Goal: Task Accomplishment & Management: Manage account settings

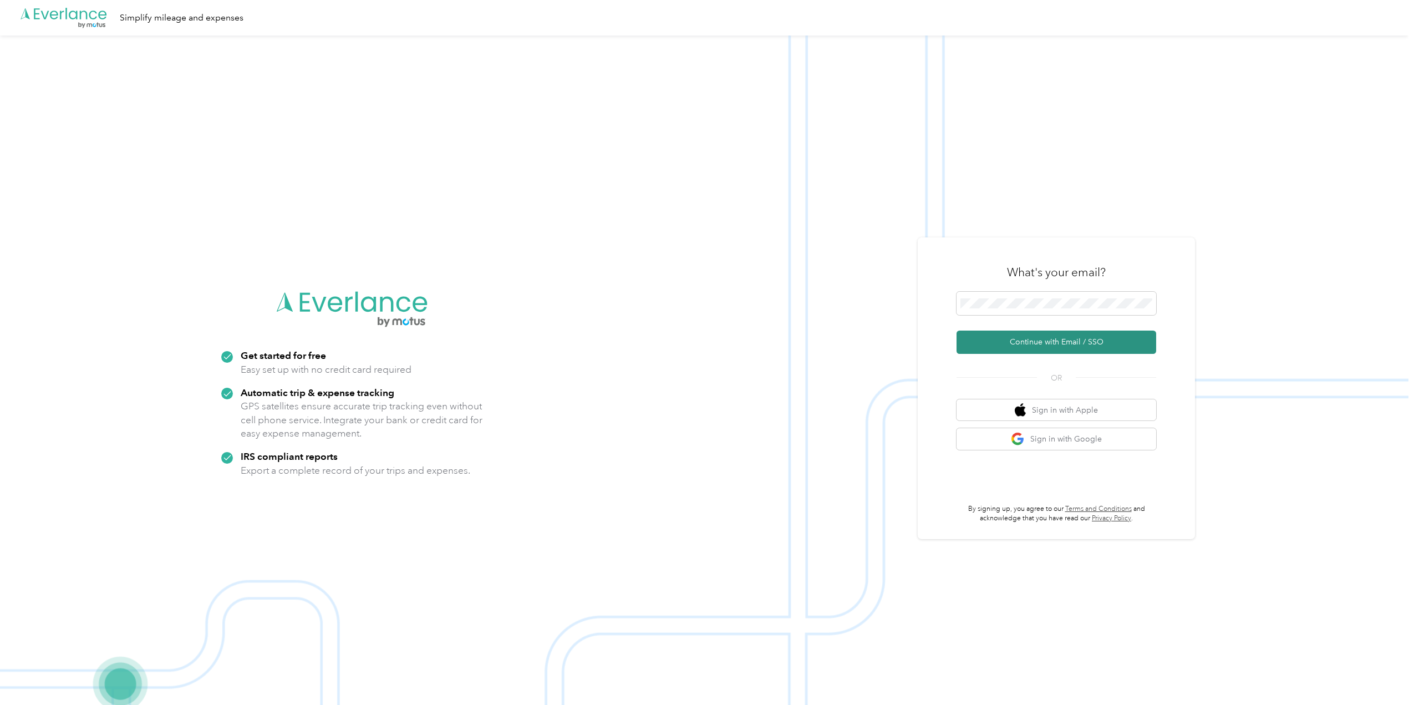
click at [1020, 346] on button "Continue with Email / SSO" at bounding box center [1057, 342] width 200 height 23
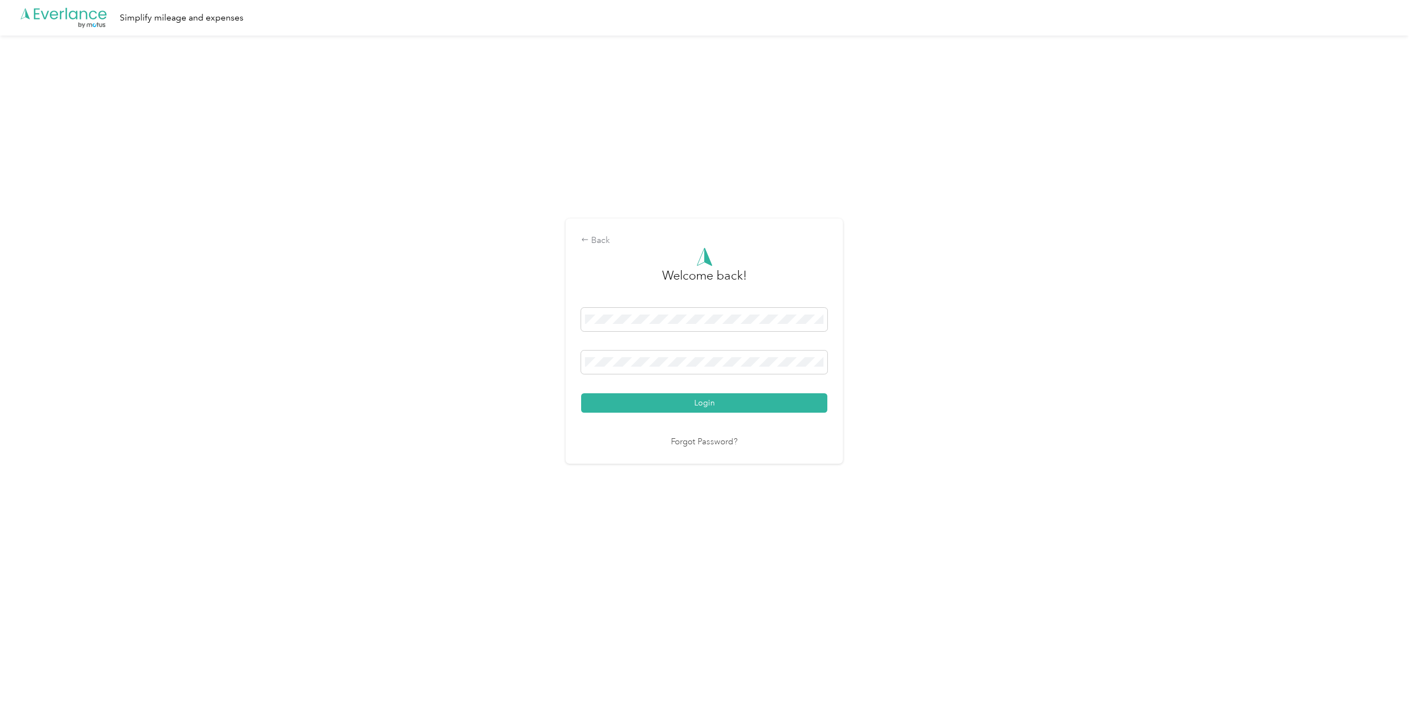
click at [672, 380] on div "Login" at bounding box center [704, 360] width 246 height 105
click at [700, 394] on button "Login" at bounding box center [704, 402] width 246 height 19
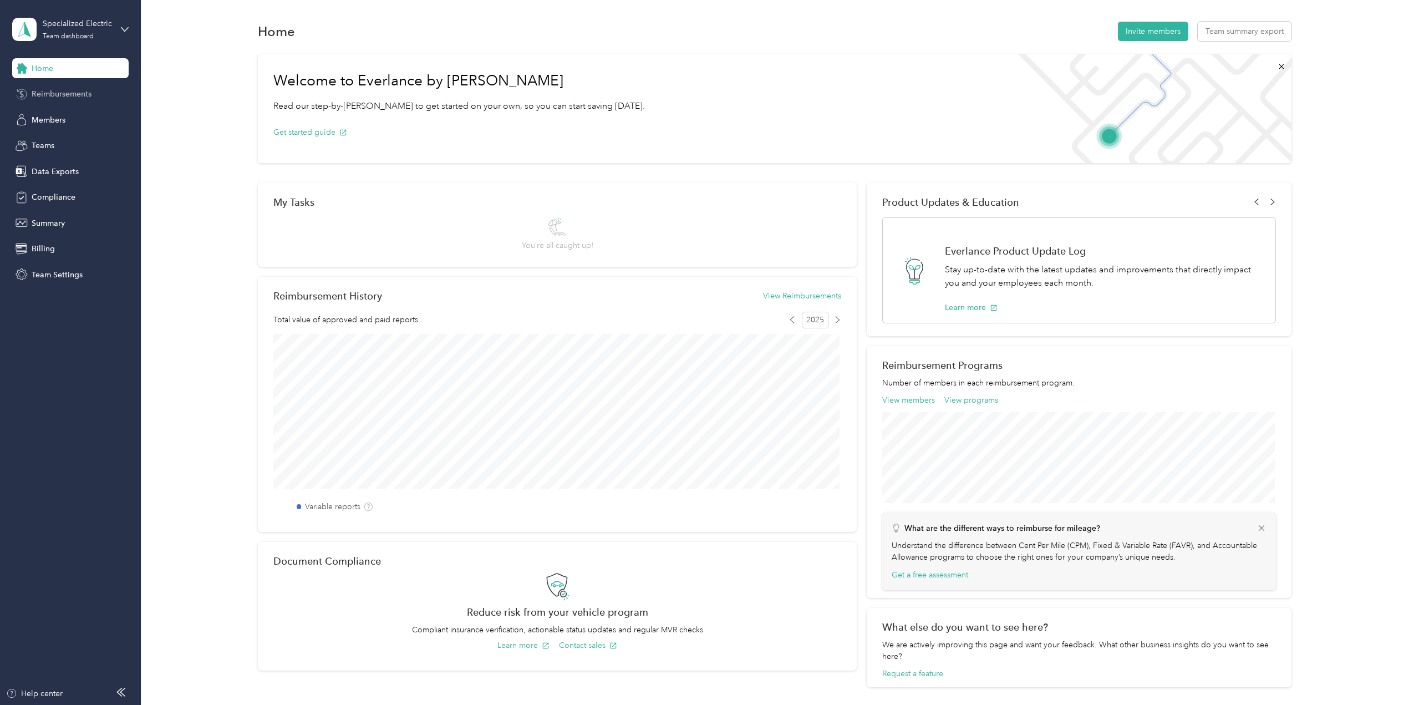
click at [41, 95] on span "Reimbursements" at bounding box center [62, 94] width 60 height 12
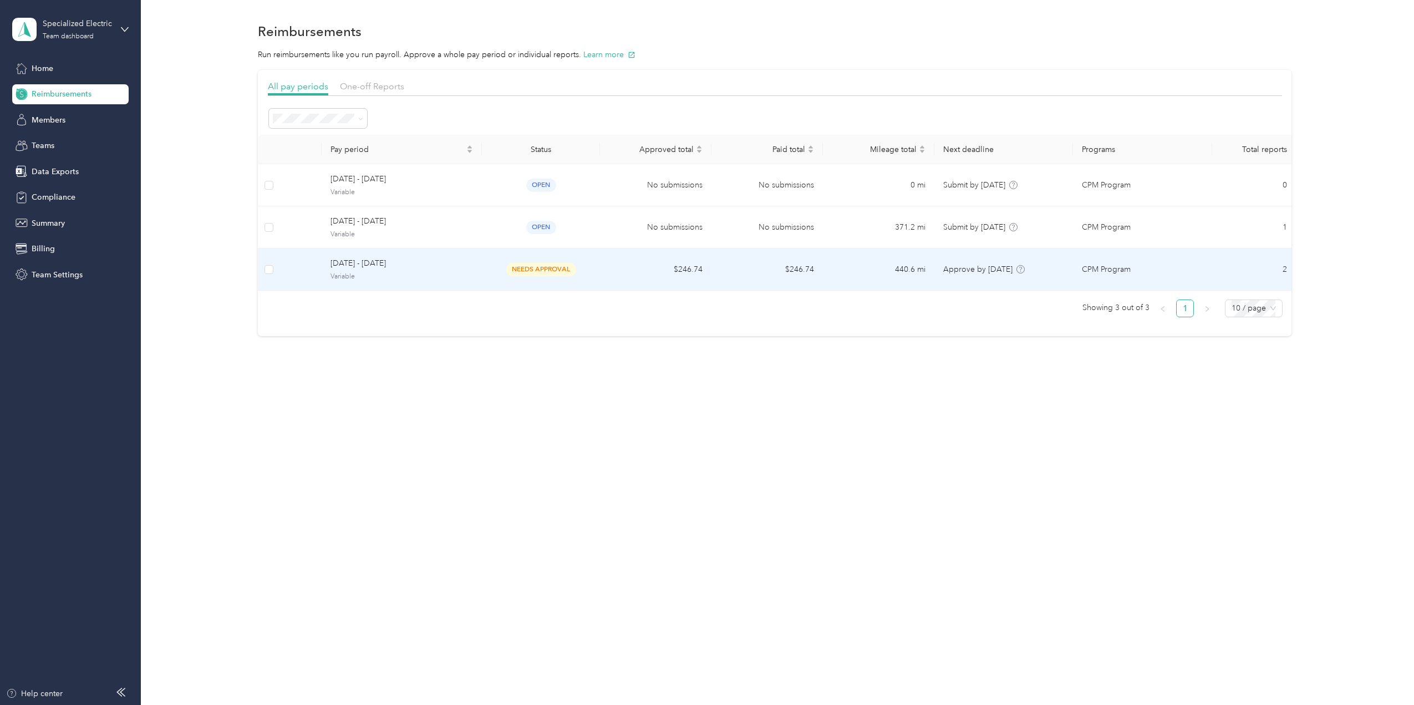
click at [336, 269] on span "[DATE] - [DATE]" at bounding box center [402, 263] width 143 height 12
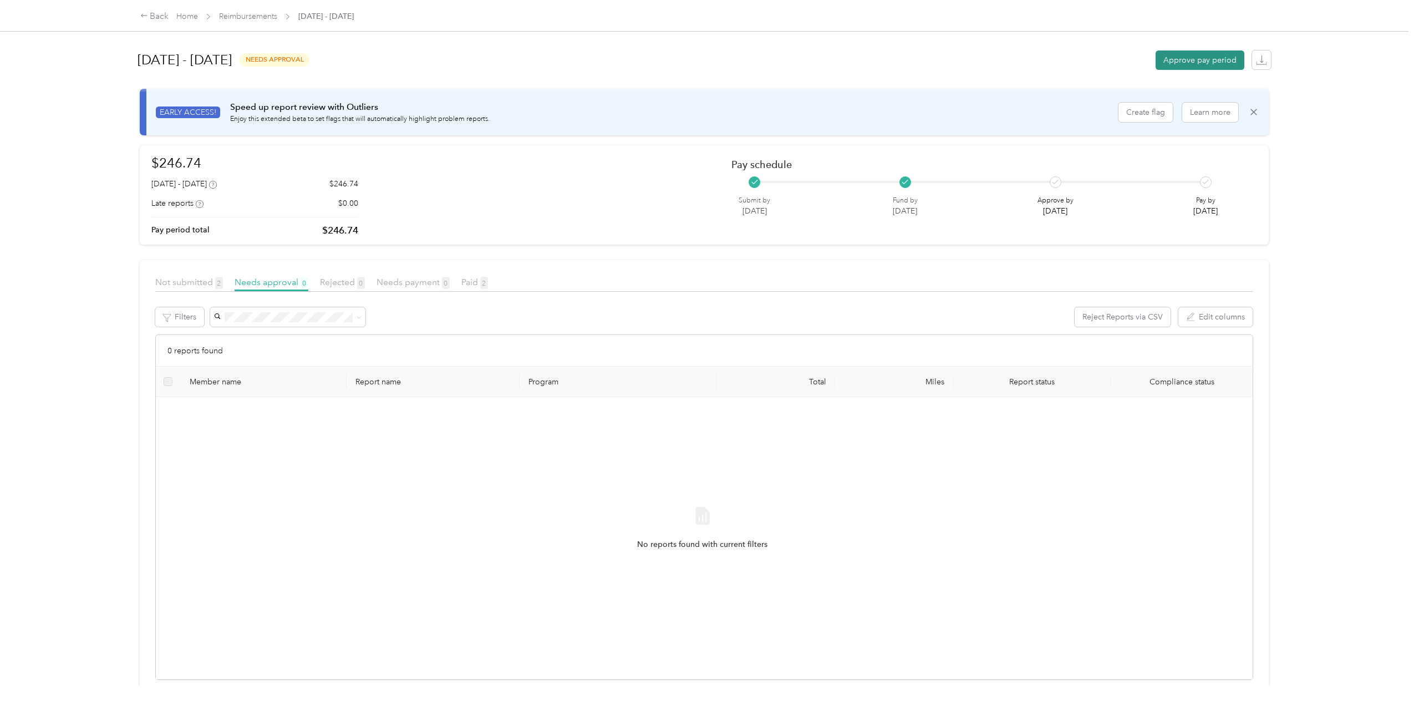
click at [1220, 60] on button "Approve pay period" at bounding box center [1200, 59] width 89 height 19
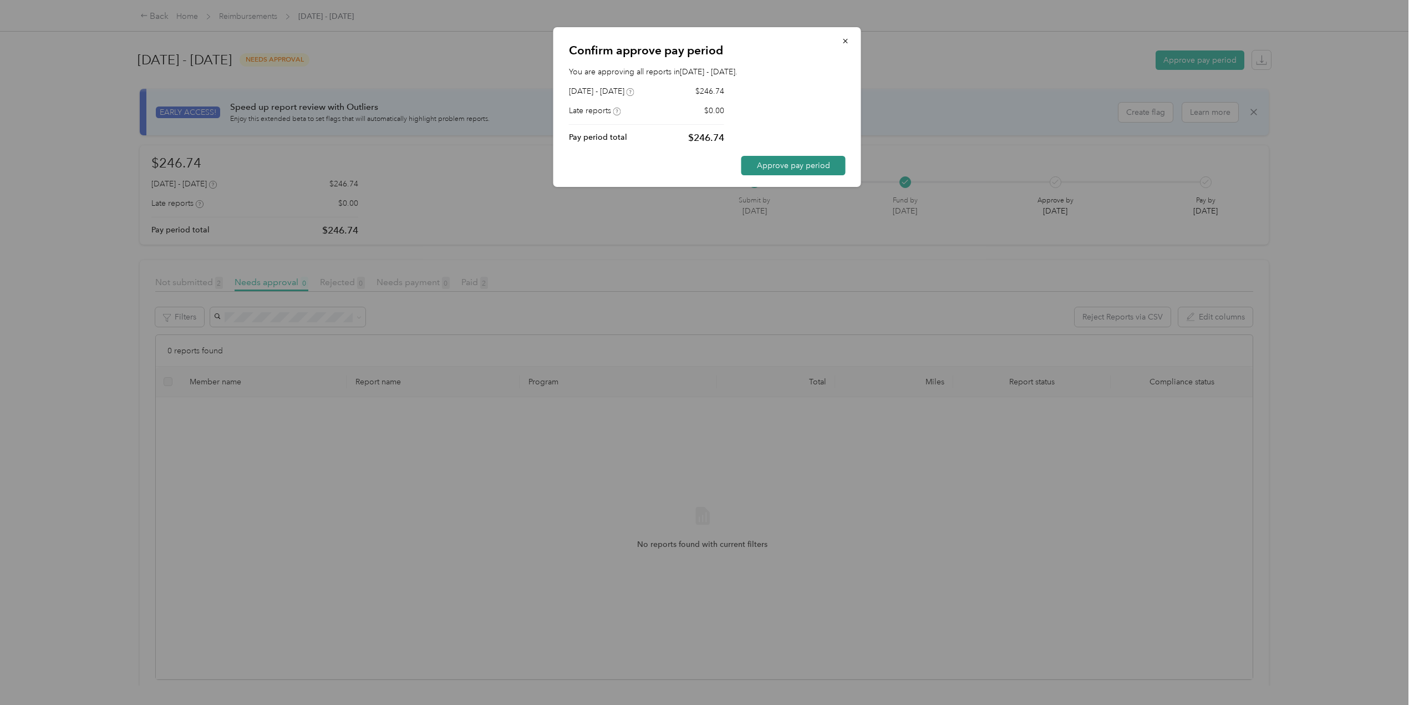
click at [782, 166] on button "Approve pay period" at bounding box center [793, 165] width 104 height 19
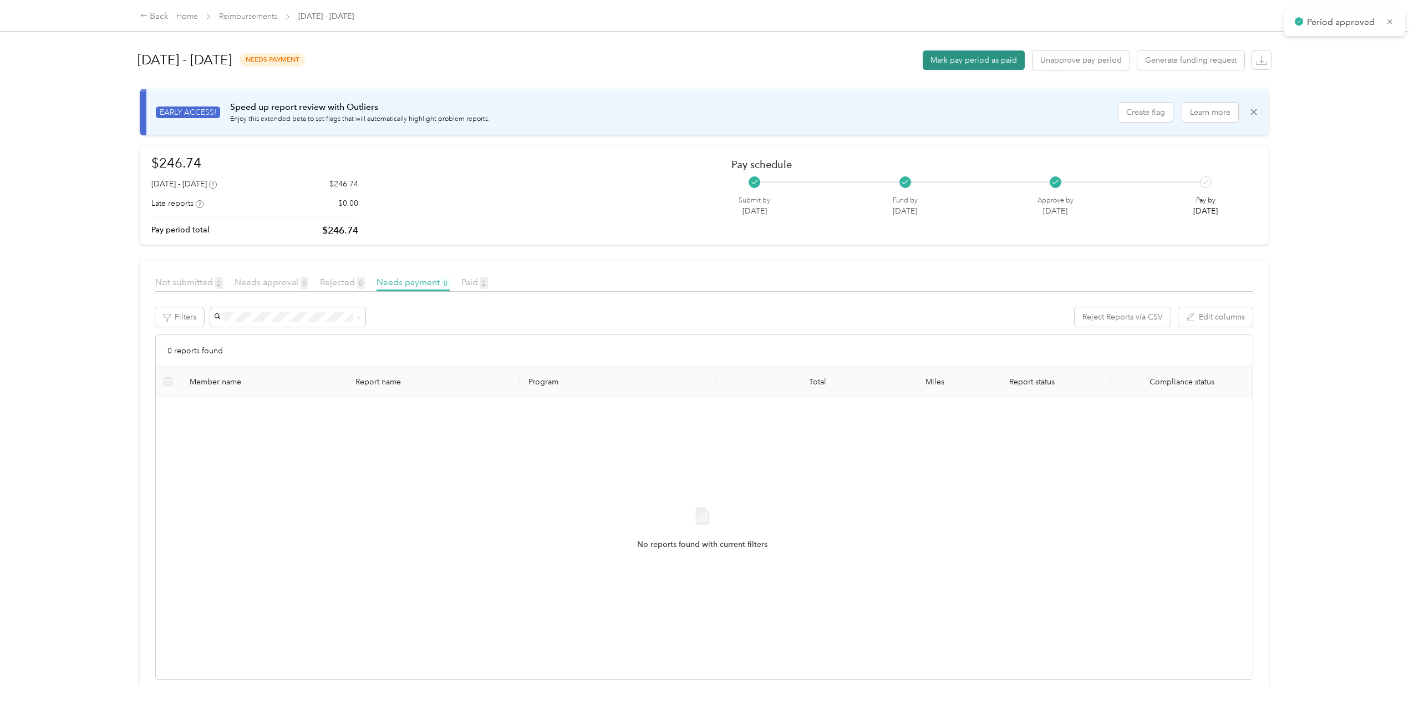
click at [948, 55] on button "Mark pay period as paid" at bounding box center [974, 59] width 102 height 19
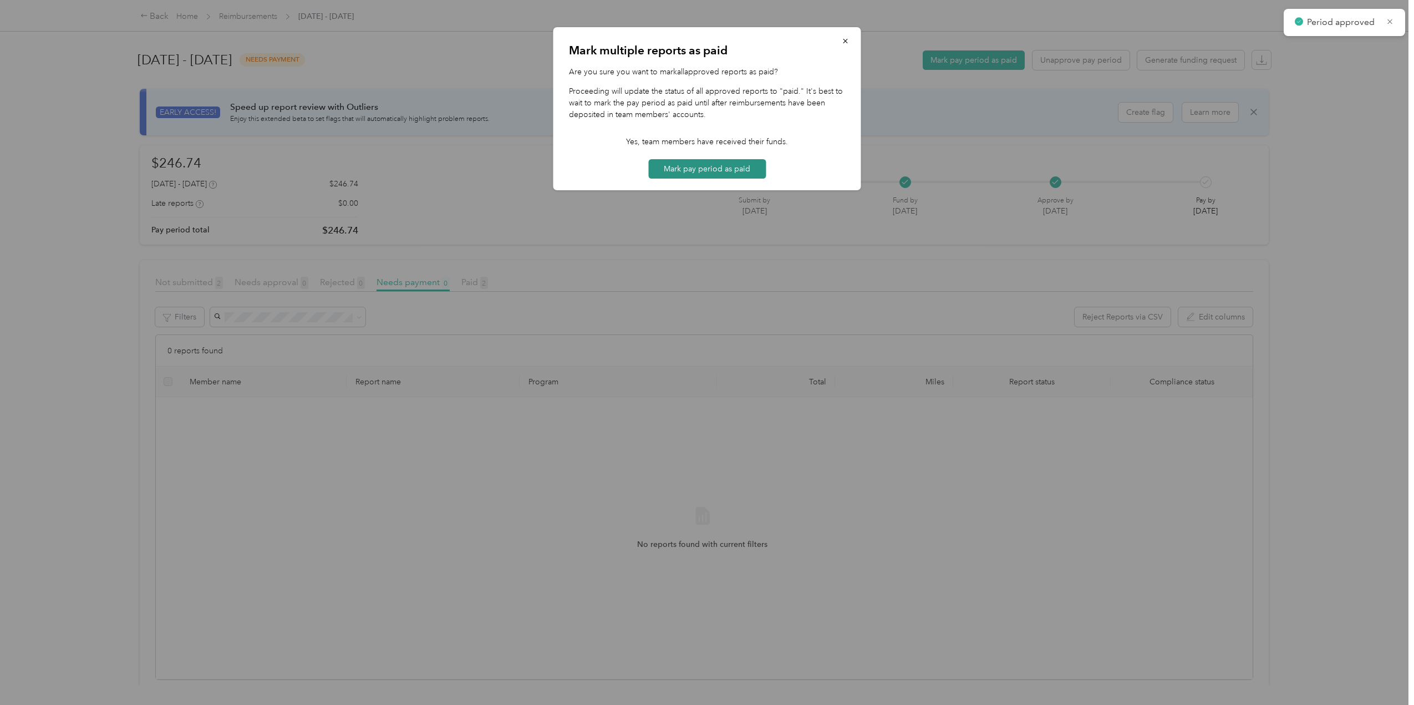
click at [719, 178] on button "Mark pay period as paid" at bounding box center [707, 168] width 118 height 19
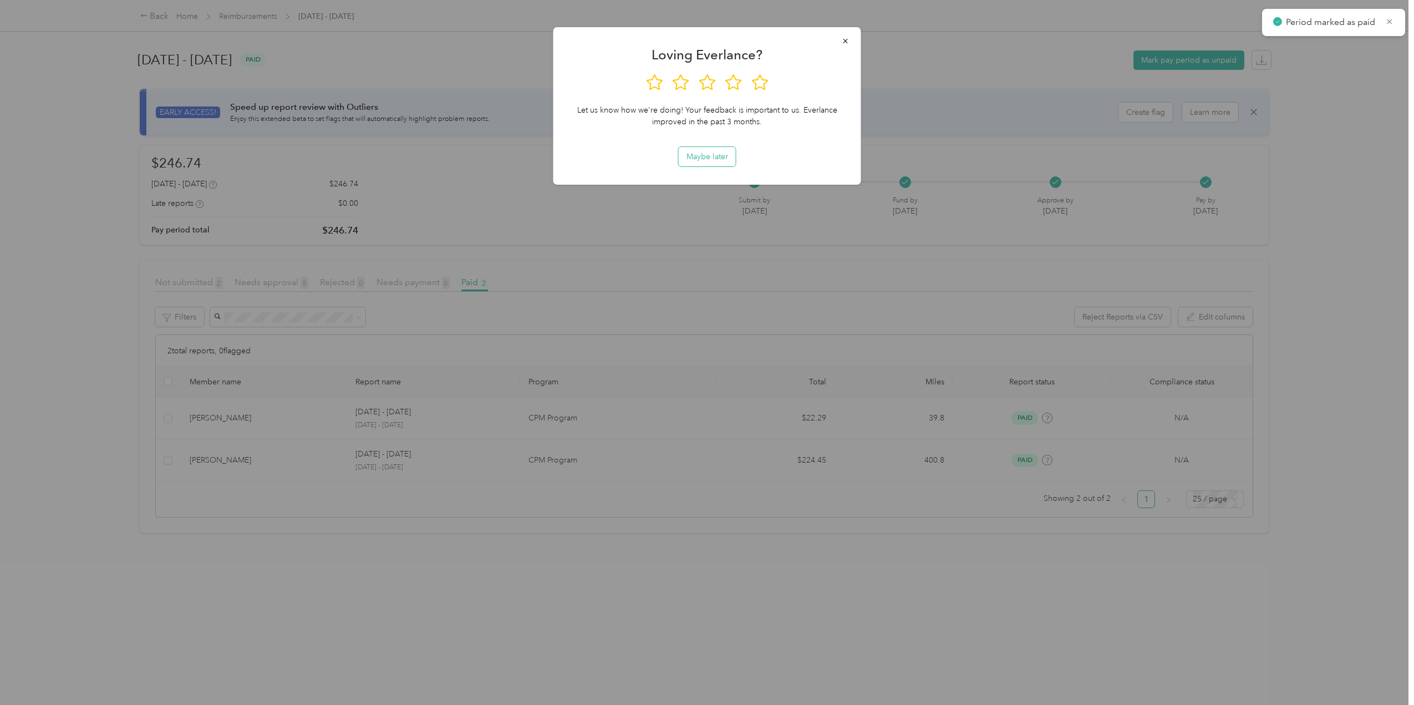
click at [709, 159] on button "Maybe later" at bounding box center [707, 156] width 57 height 19
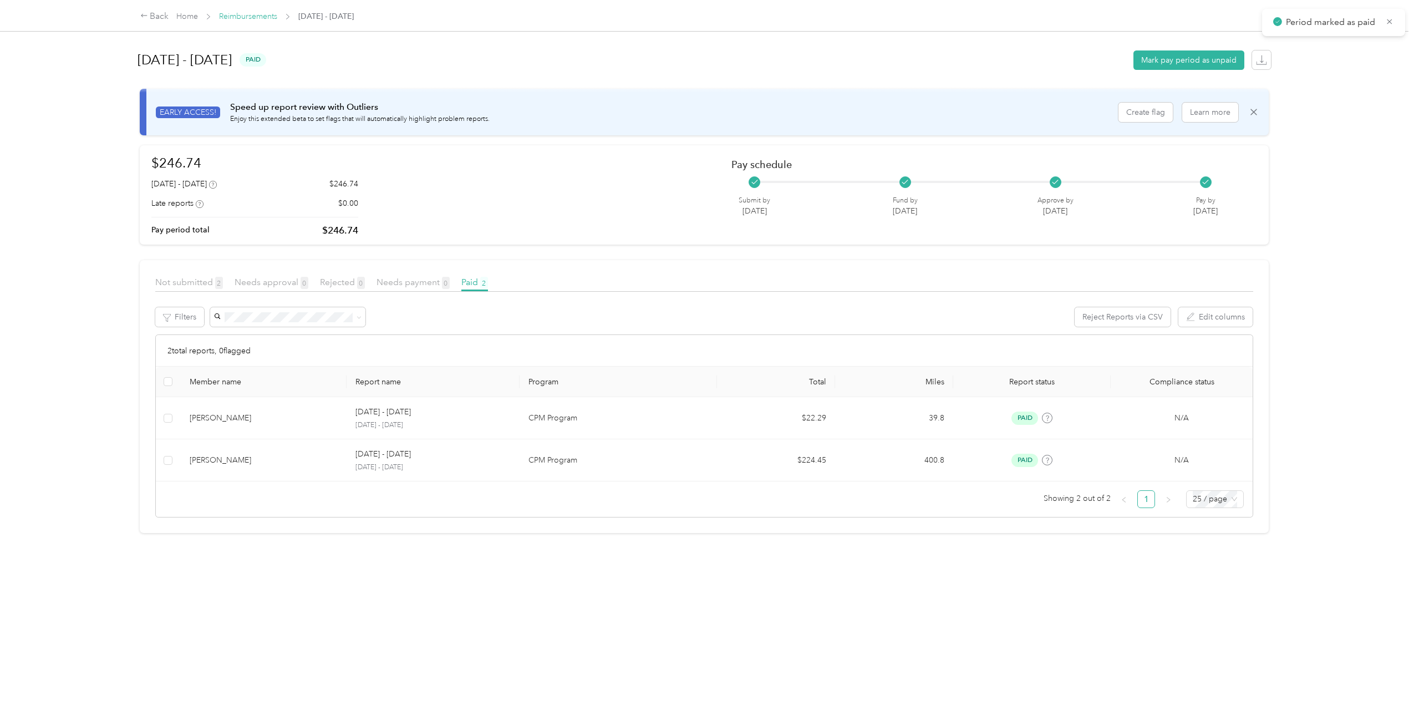
click at [249, 13] on link "Reimbursements" at bounding box center [248, 16] width 58 height 9
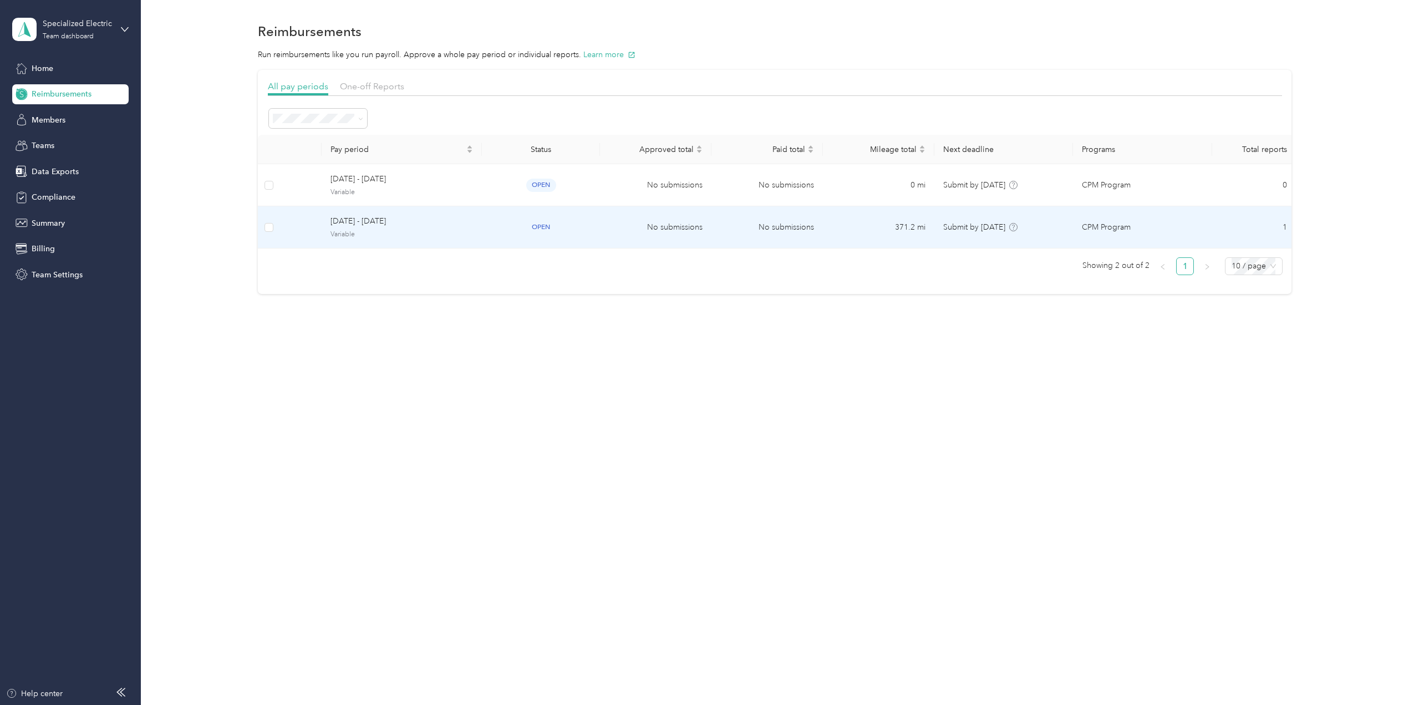
click at [399, 223] on span "[DATE] - [DATE]" at bounding box center [402, 221] width 143 height 12
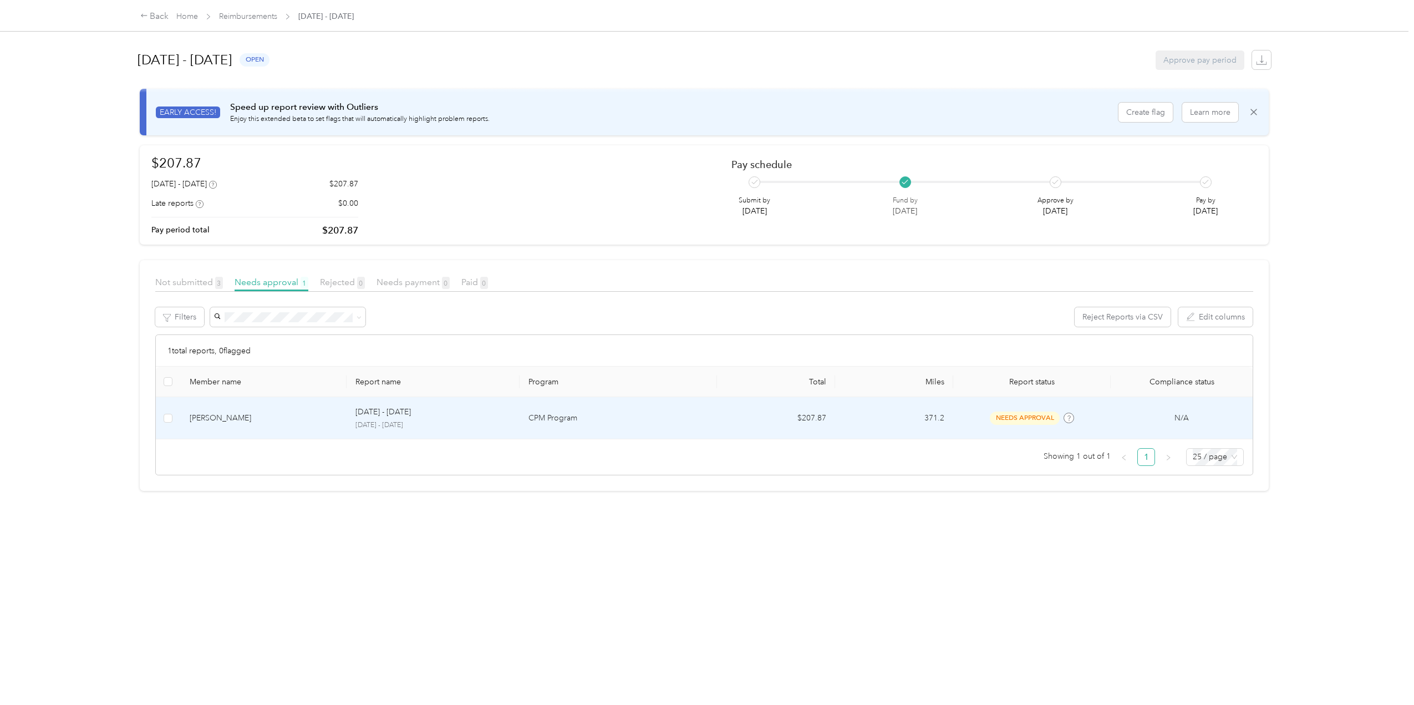
click at [313, 420] on div "[PERSON_NAME]" at bounding box center [264, 418] width 148 height 12
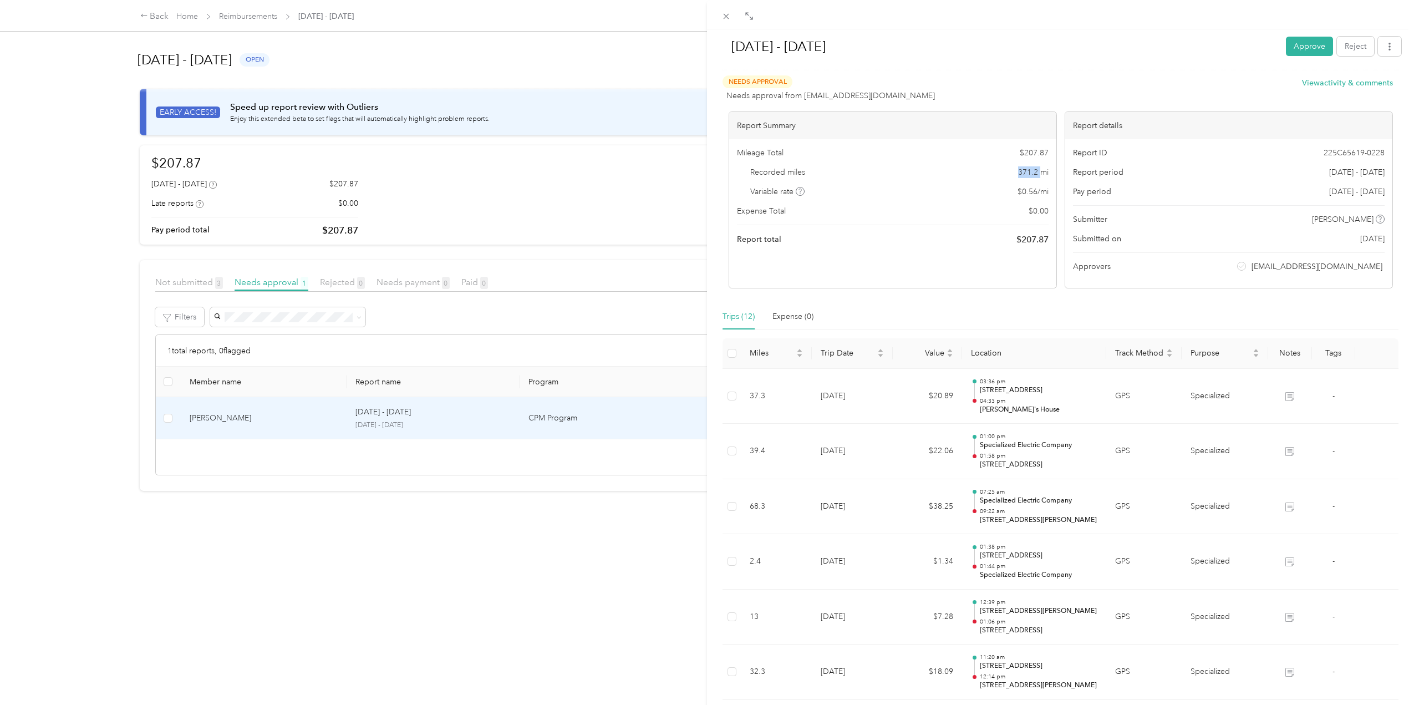
drag, startPoint x: 1010, startPoint y: 170, endPoint x: 1035, endPoint y: 171, distance: 25.0
click at [1035, 171] on div "Recorded miles 371.2 mi" at bounding box center [893, 172] width 312 height 12
copy span "371.2"
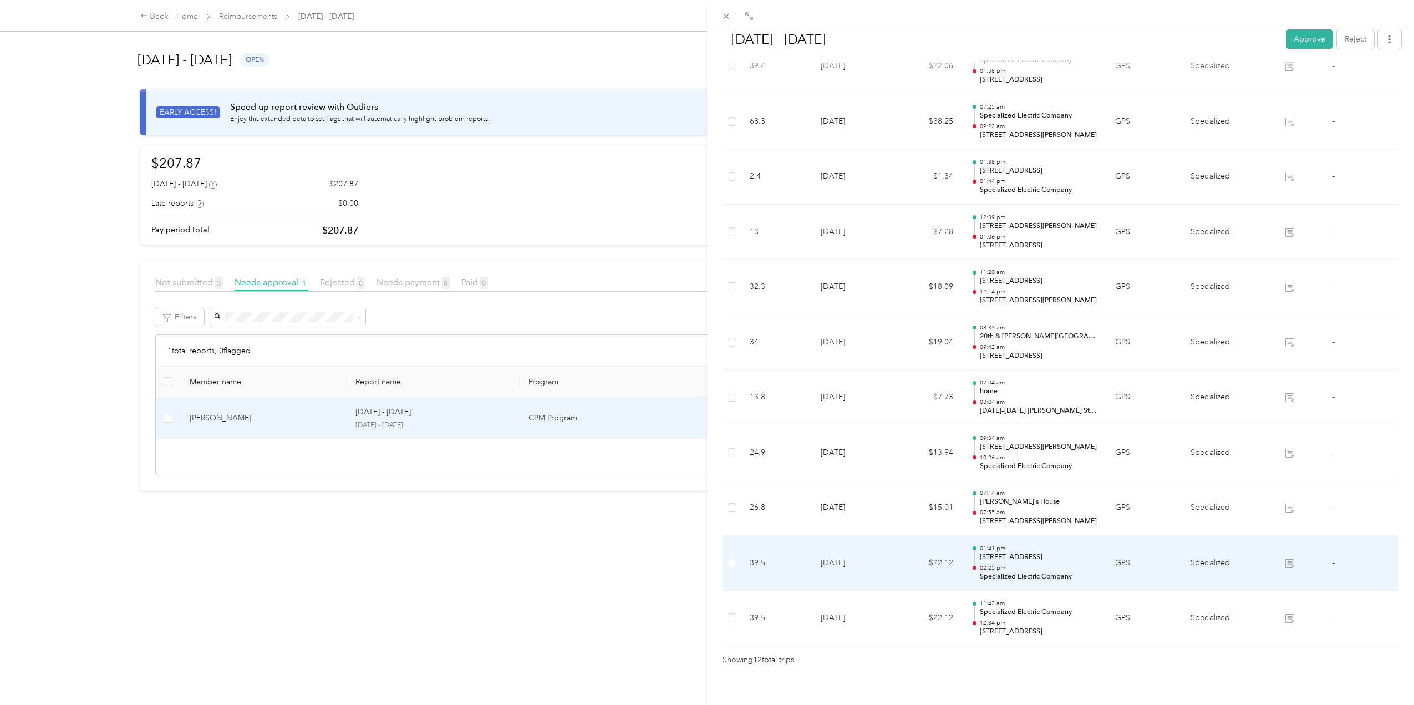
scroll to position [409, 0]
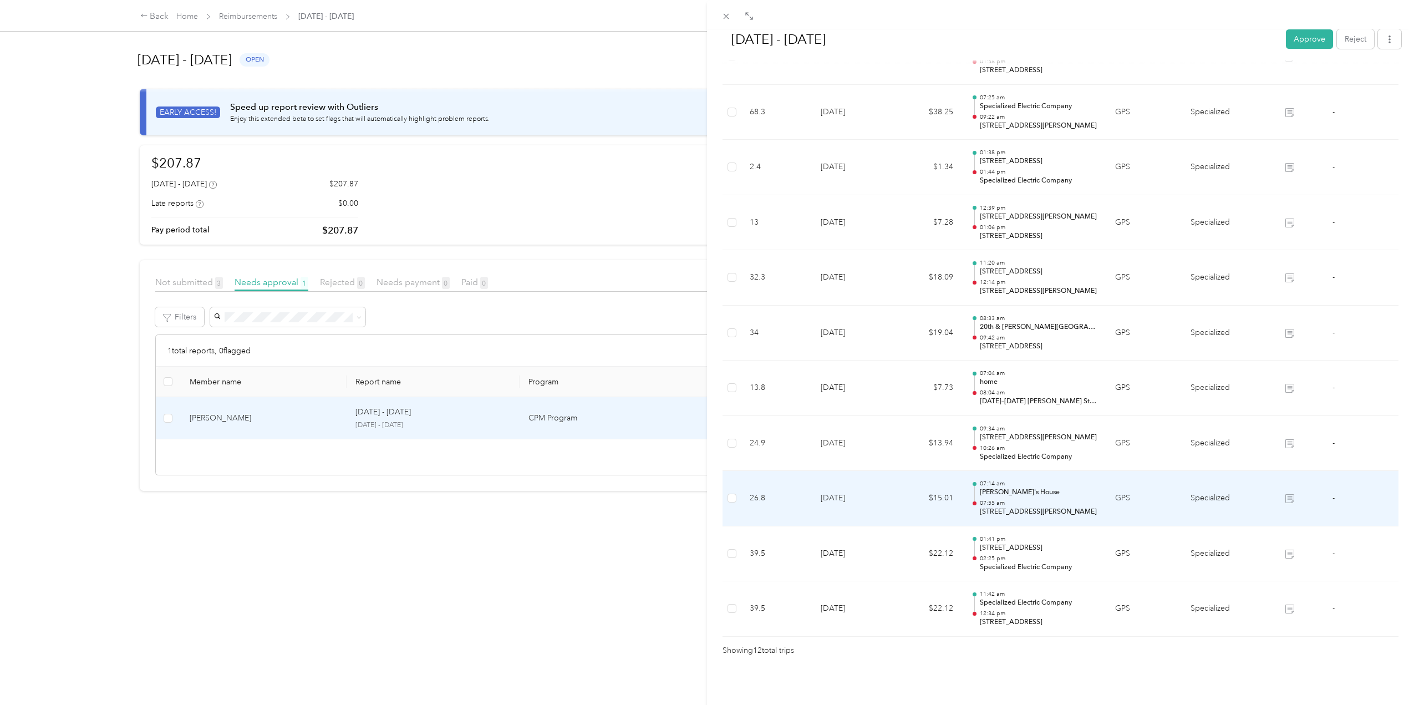
click at [1002, 507] on p "[STREET_ADDRESS][PERSON_NAME]" at bounding box center [1039, 512] width 118 height 10
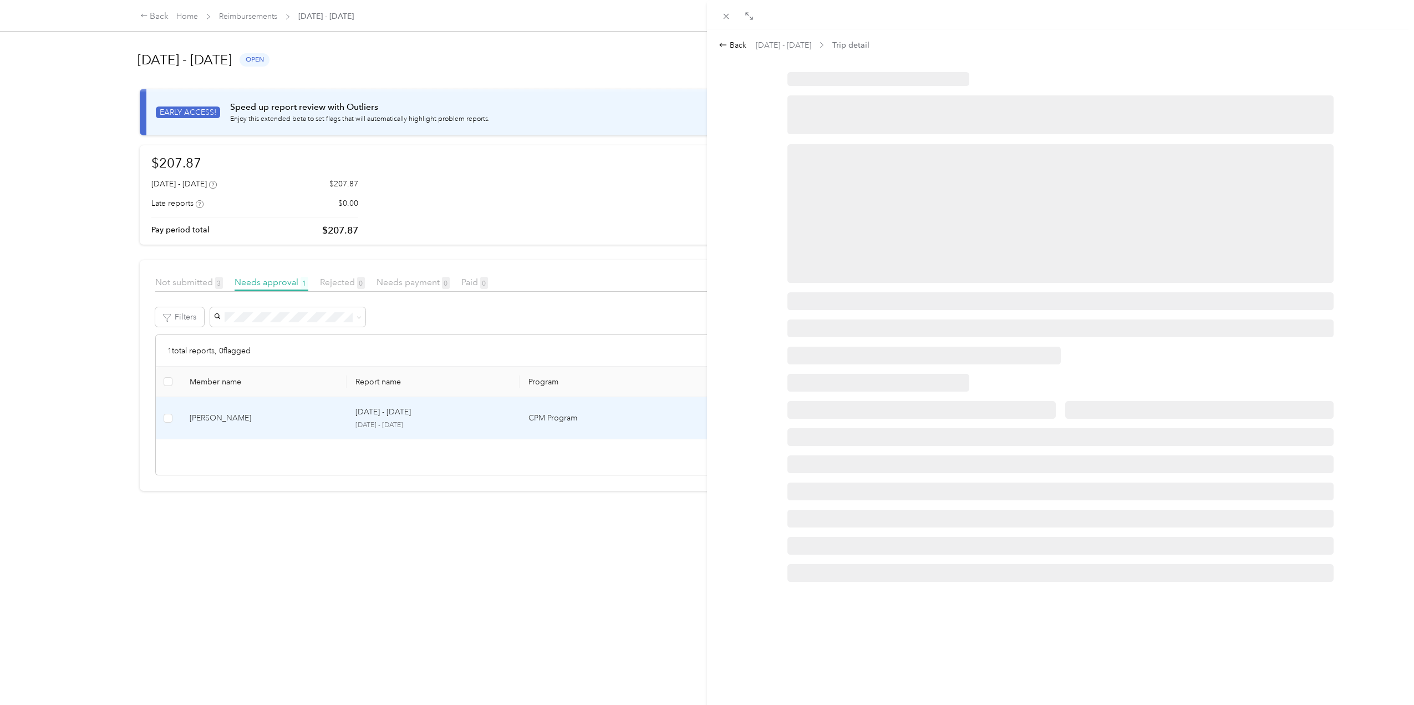
scroll to position [0, 0]
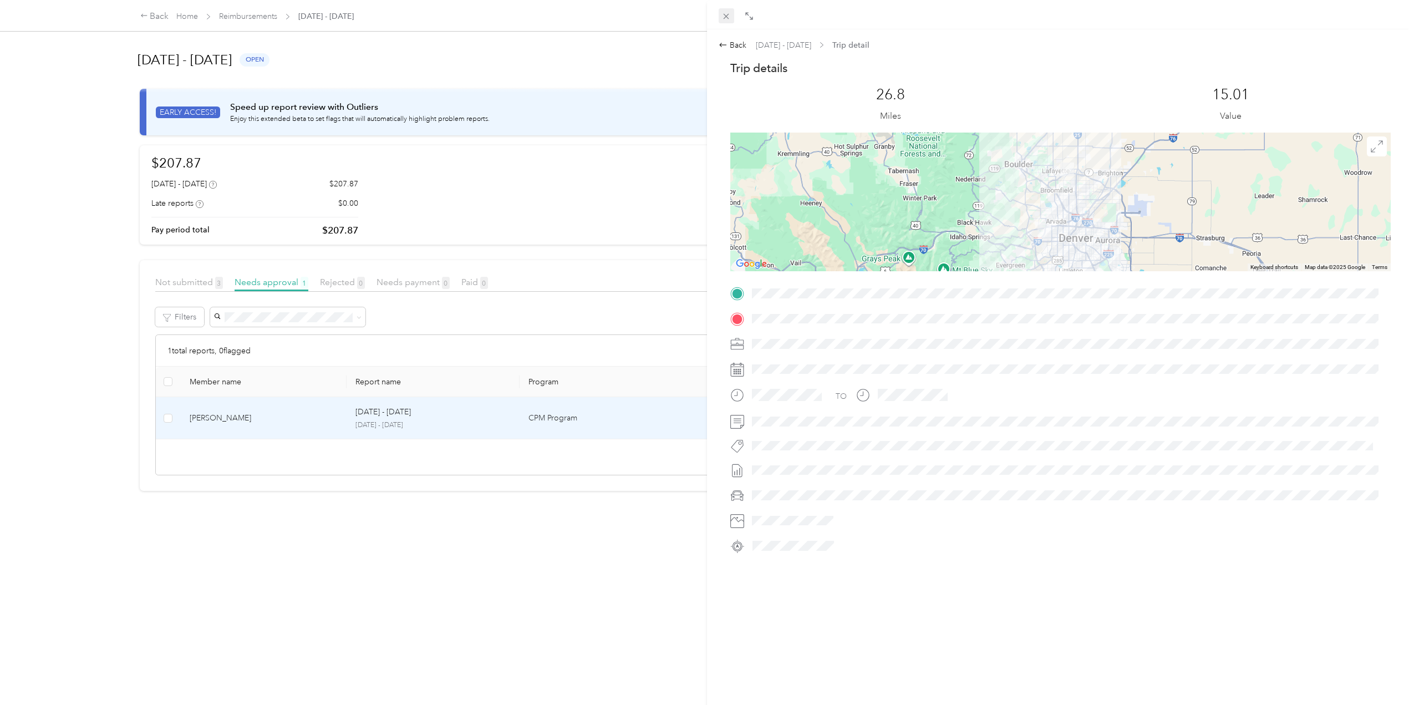
click at [724, 13] on icon at bounding box center [725, 16] width 9 height 9
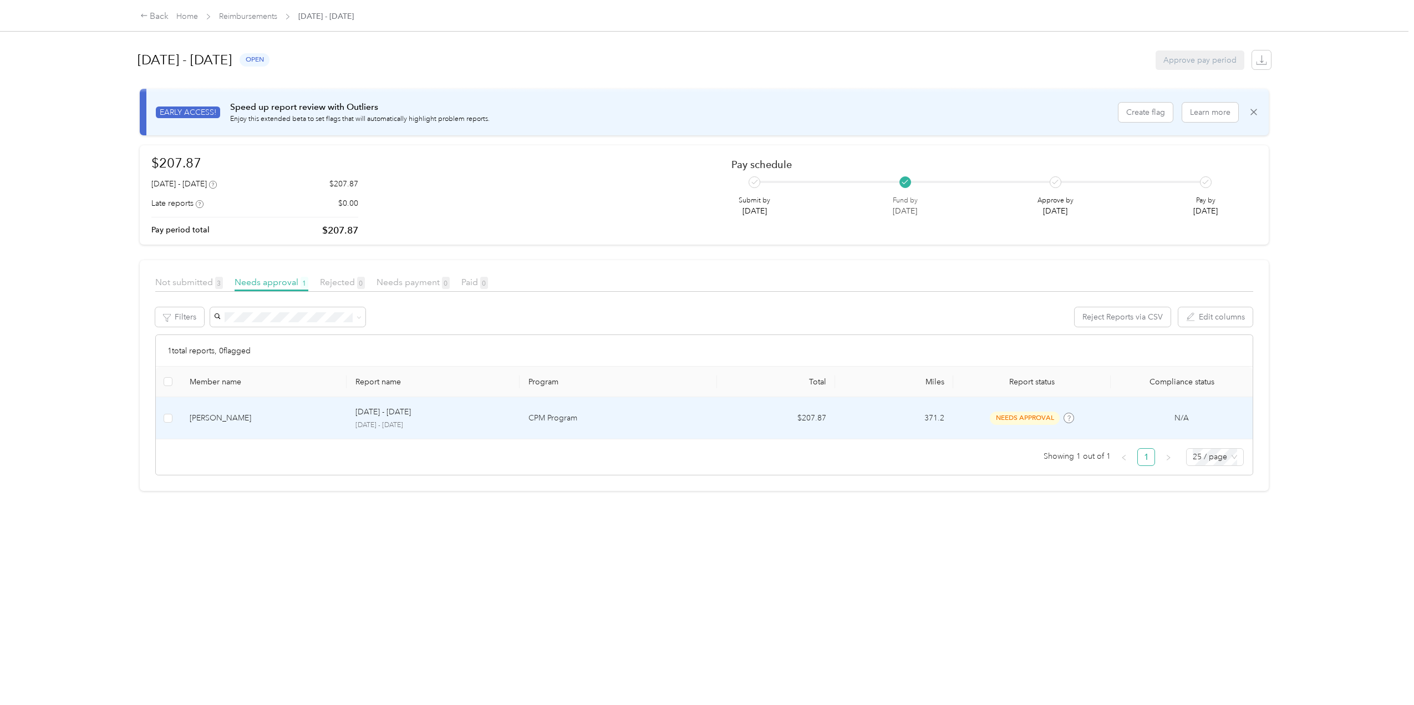
click at [644, 404] on td "CPM Program" at bounding box center [618, 418] width 197 height 42
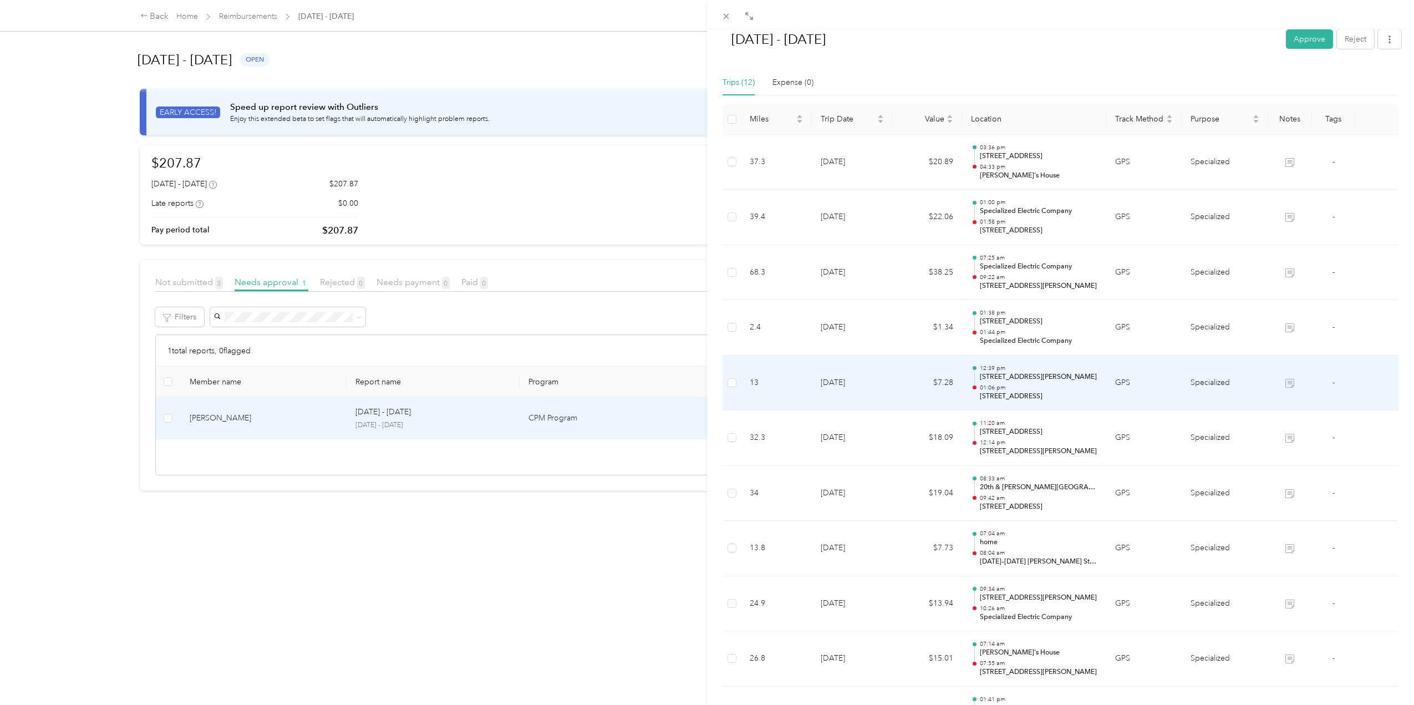
scroll to position [409, 0]
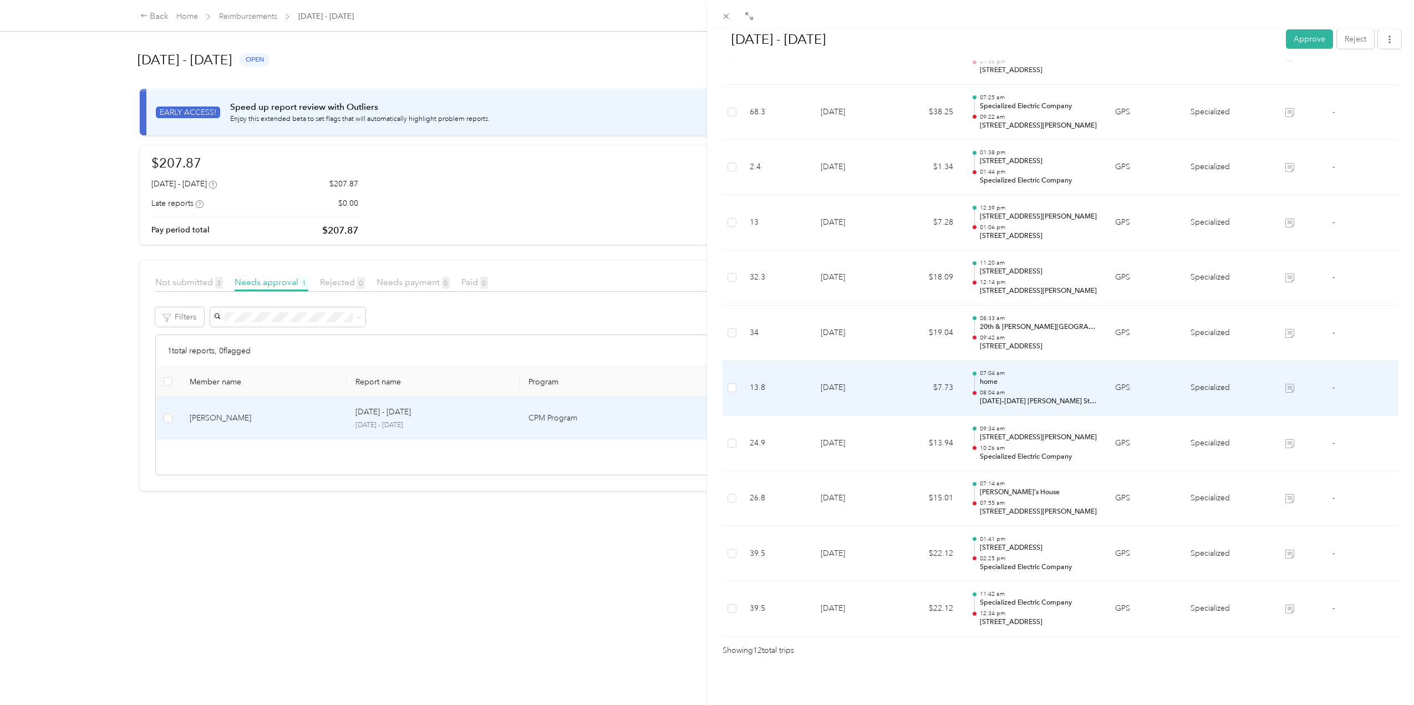
click at [962, 392] on td "07:04 am home 08:04 am [DATE]–[DATE] [PERSON_NAME] St, Five Points, [GEOGRAPHIC…" at bounding box center [1034, 387] width 145 height 55
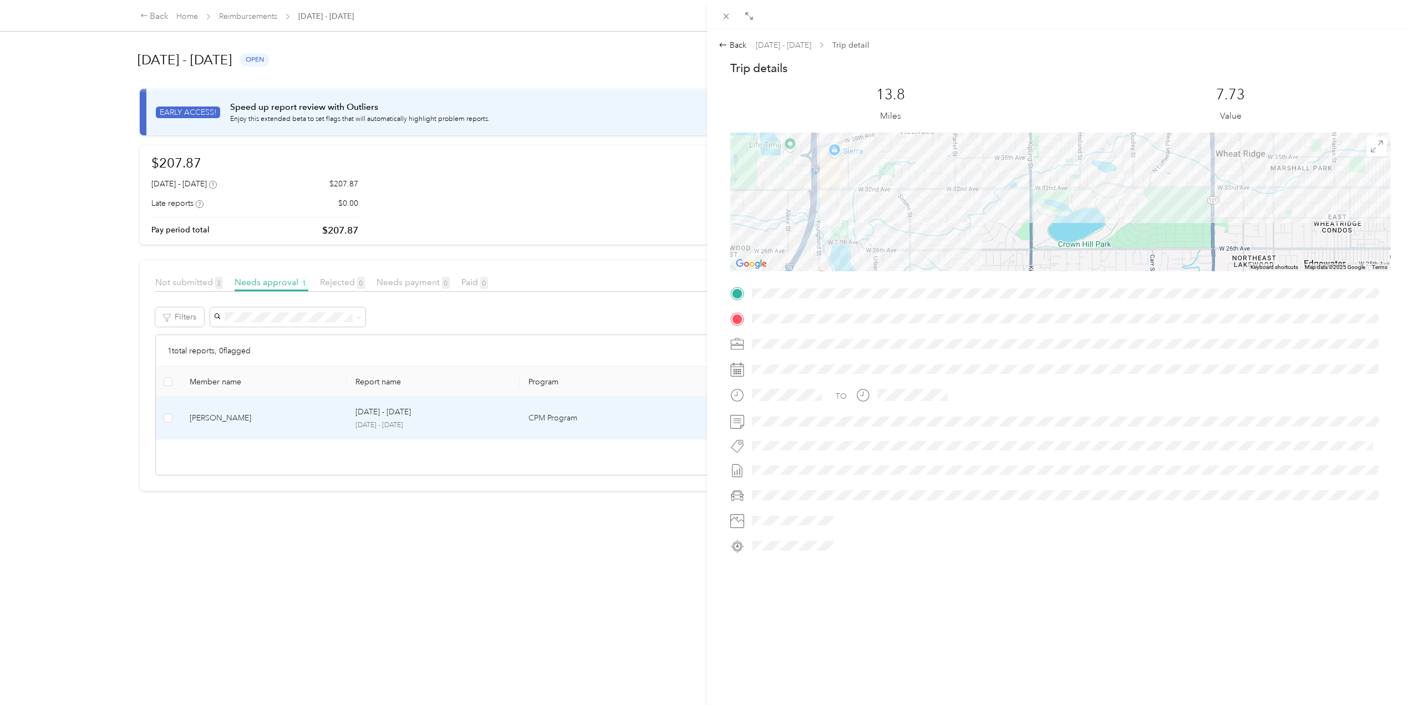
click at [1077, 298] on div "Trip details This trip cannot be edited because it is either under review, appr…" at bounding box center [1060, 307] width 660 height 494
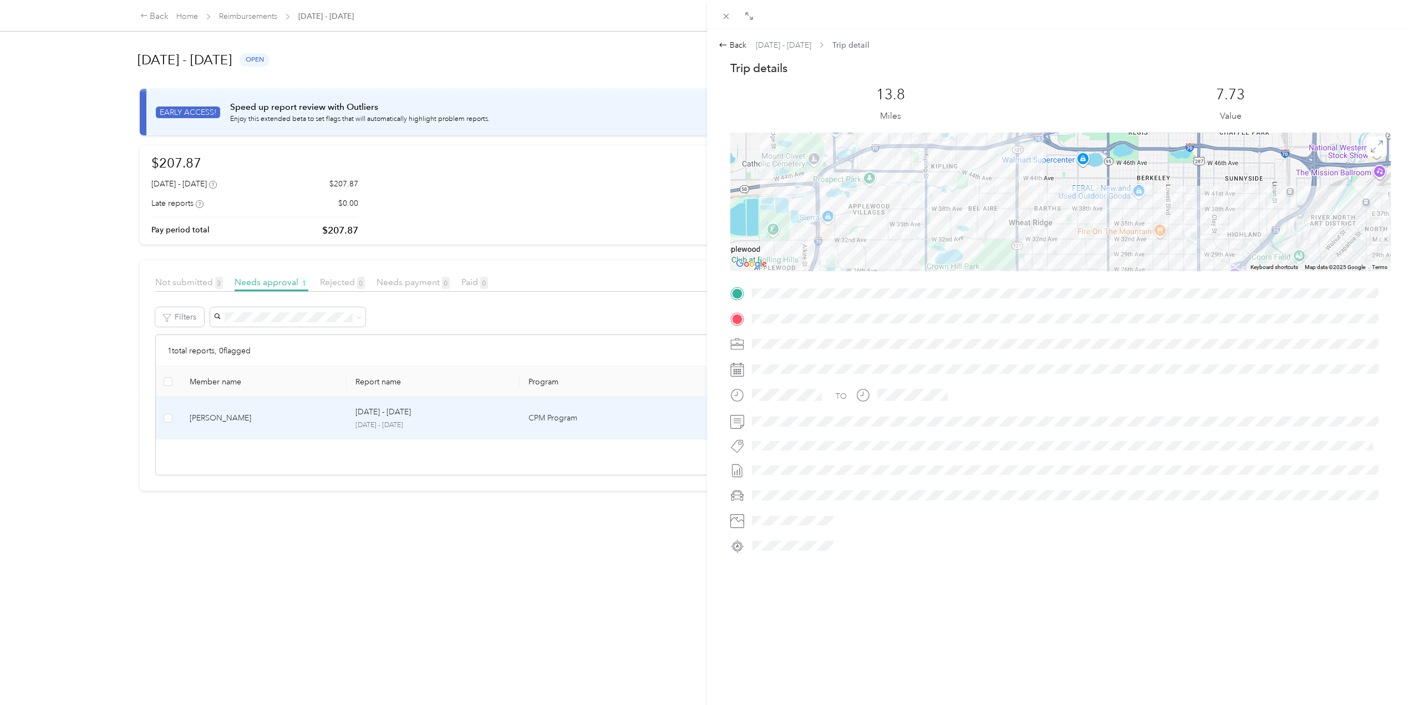
drag, startPoint x: 1137, startPoint y: 213, endPoint x: 1059, endPoint y: 256, distance: 89.1
click at [1059, 256] on div at bounding box center [1060, 202] width 660 height 139
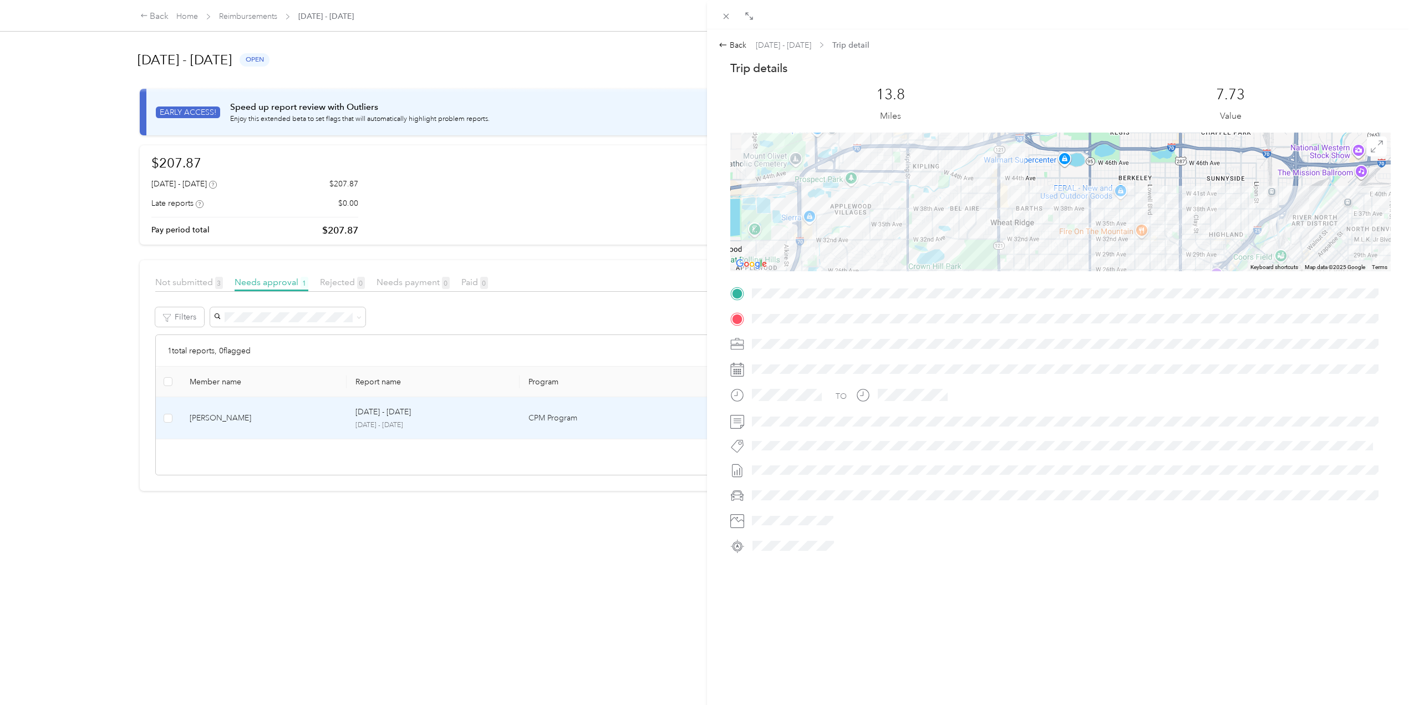
click at [1059, 256] on div at bounding box center [1060, 202] width 660 height 139
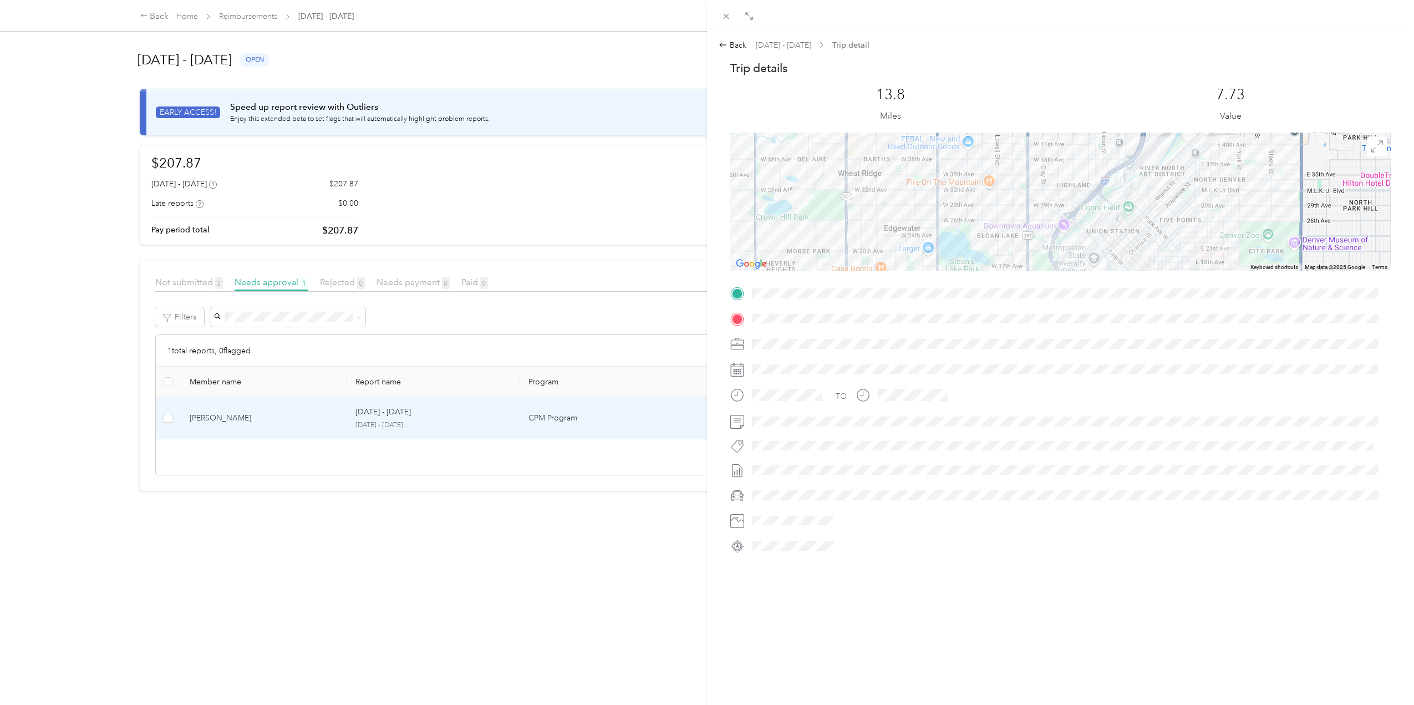
drag, startPoint x: 1037, startPoint y: 247, endPoint x: 904, endPoint y: 205, distance: 139.1
click at [904, 205] on div at bounding box center [1060, 202] width 660 height 139
drag, startPoint x: 1187, startPoint y: 237, endPoint x: 1107, endPoint y: 202, distance: 86.9
click at [1118, 210] on div at bounding box center [1060, 202] width 660 height 139
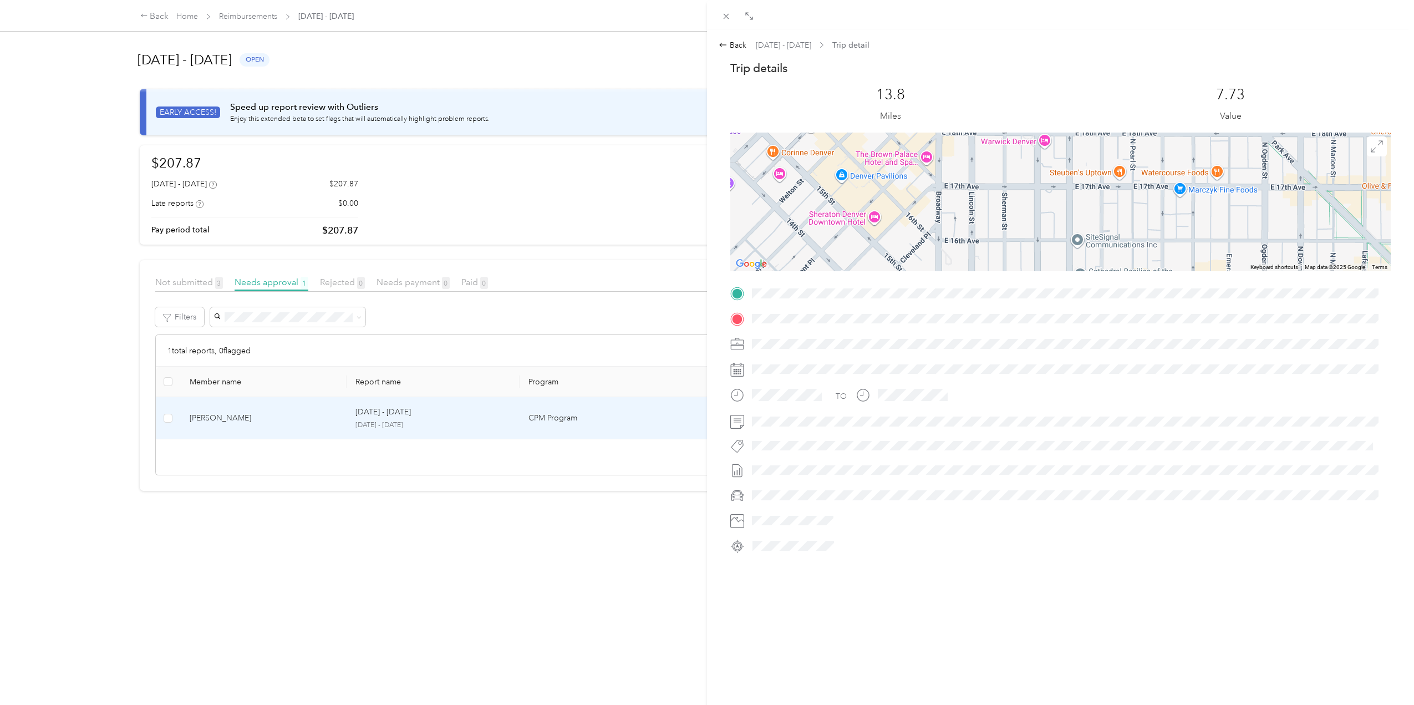
drag, startPoint x: 996, startPoint y: 182, endPoint x: 1025, endPoint y: 250, distance: 73.3
click at [1026, 250] on div at bounding box center [1060, 202] width 660 height 139
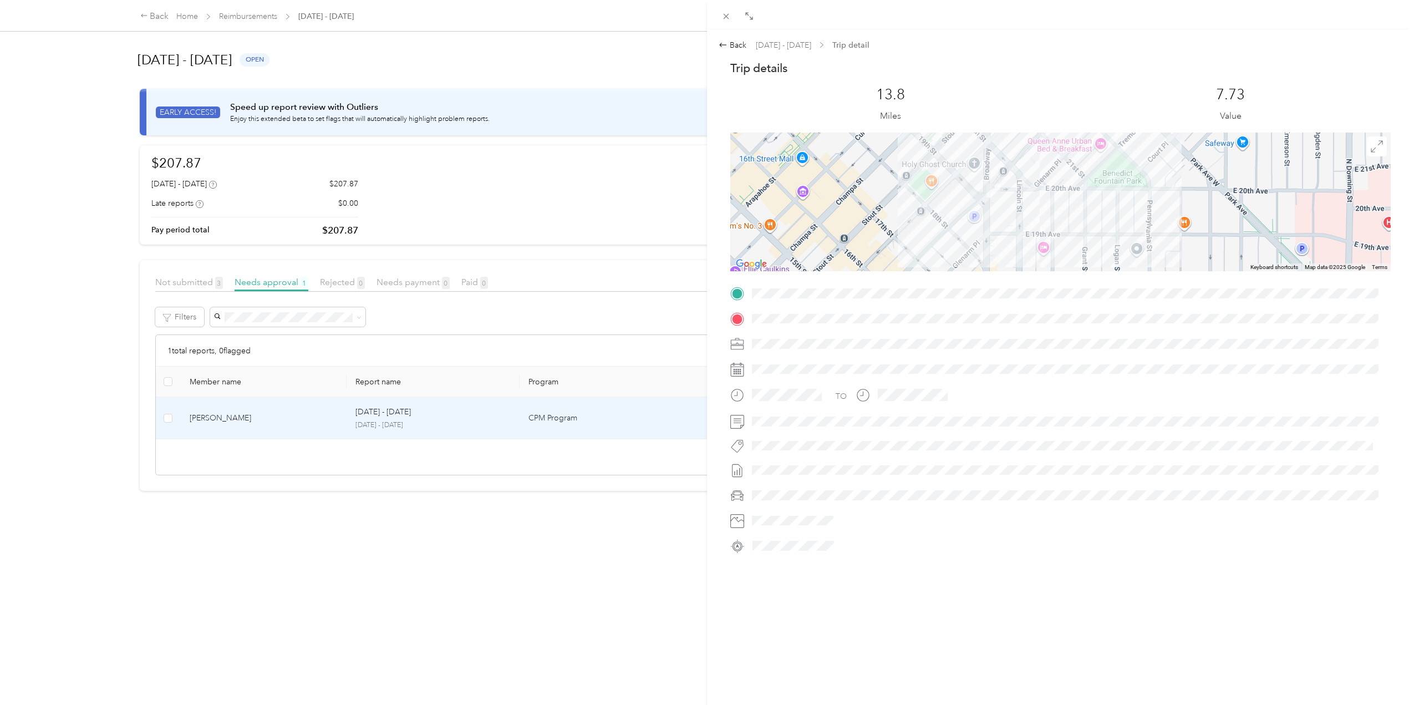
drag, startPoint x: 1012, startPoint y: 165, endPoint x: 1038, endPoint y: 256, distance: 94.8
click at [1038, 256] on div at bounding box center [1060, 202] width 660 height 139
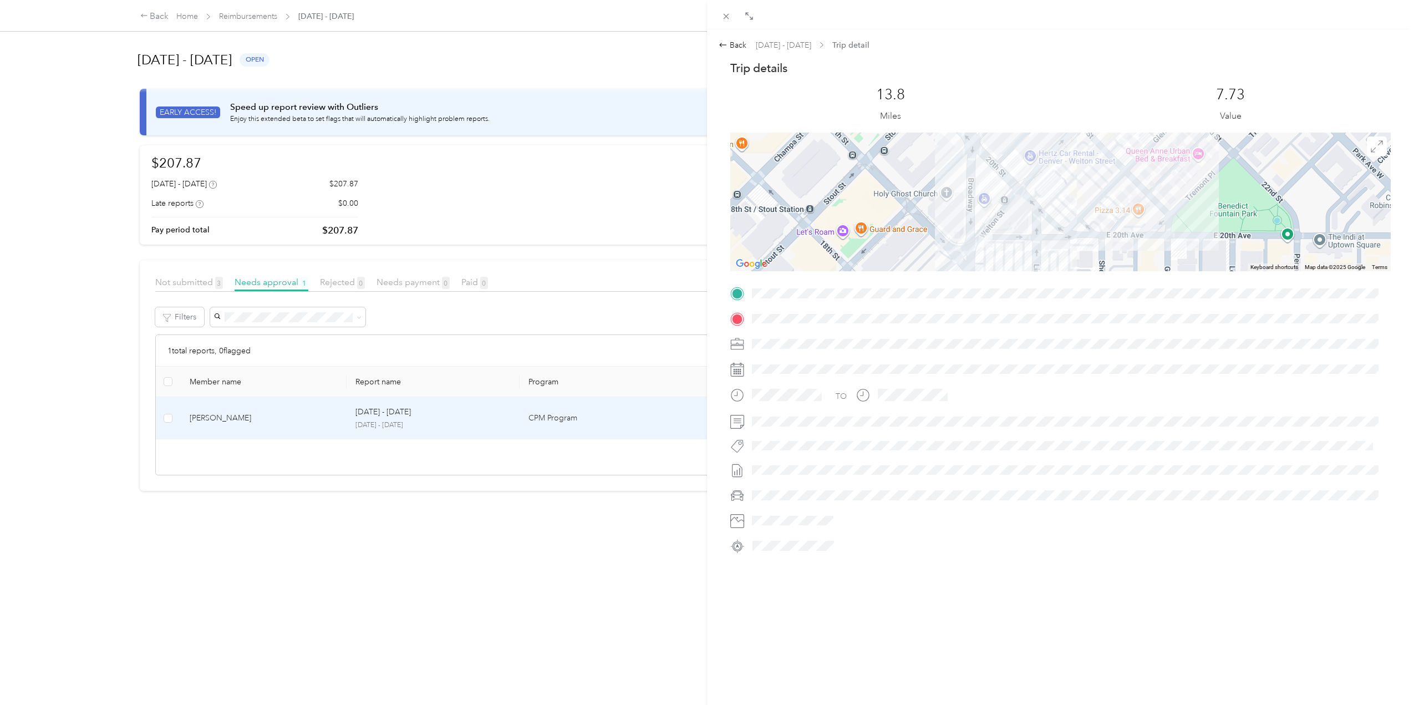
drag, startPoint x: 1018, startPoint y: 218, endPoint x: 1028, endPoint y: 263, distance: 45.5
click at [1028, 263] on div at bounding box center [1060, 202] width 660 height 139
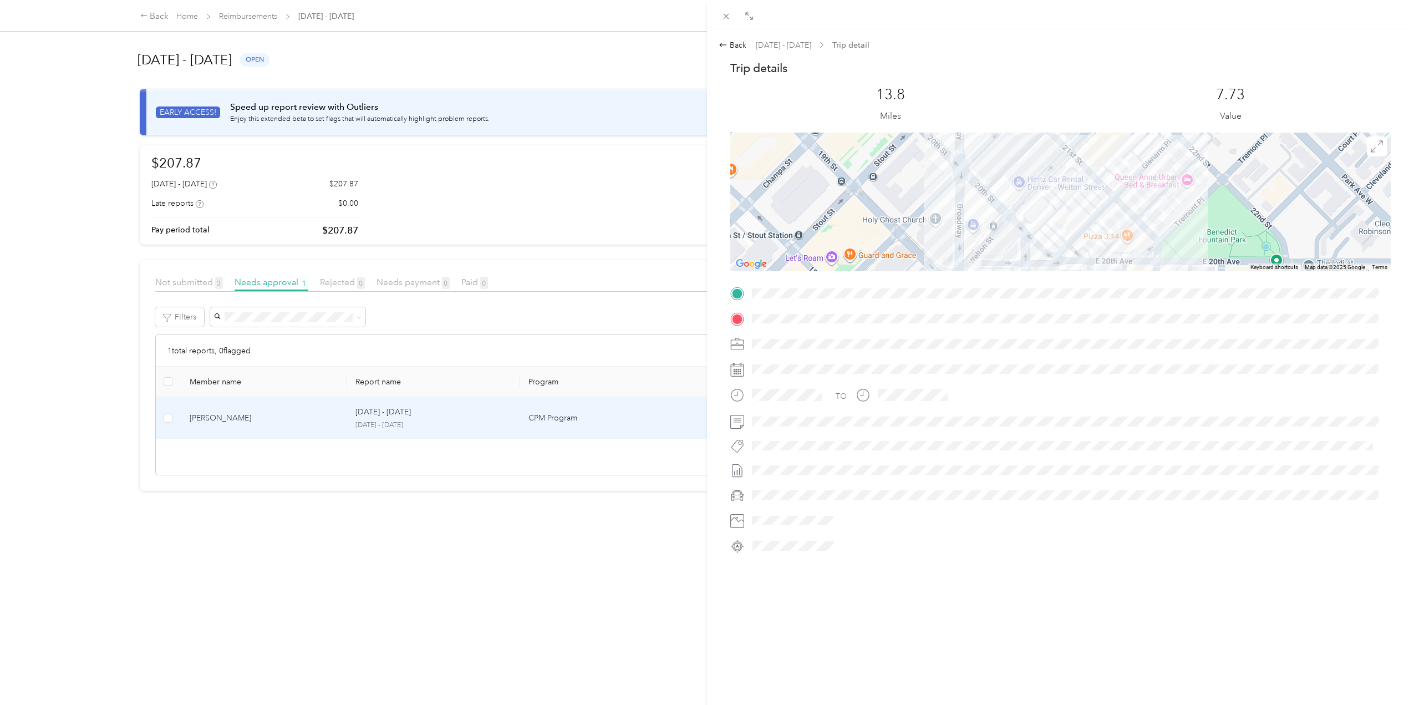
drag, startPoint x: 1115, startPoint y: 199, endPoint x: 1098, endPoint y: 221, distance: 28.1
click at [1098, 222] on div at bounding box center [1060, 202] width 660 height 139
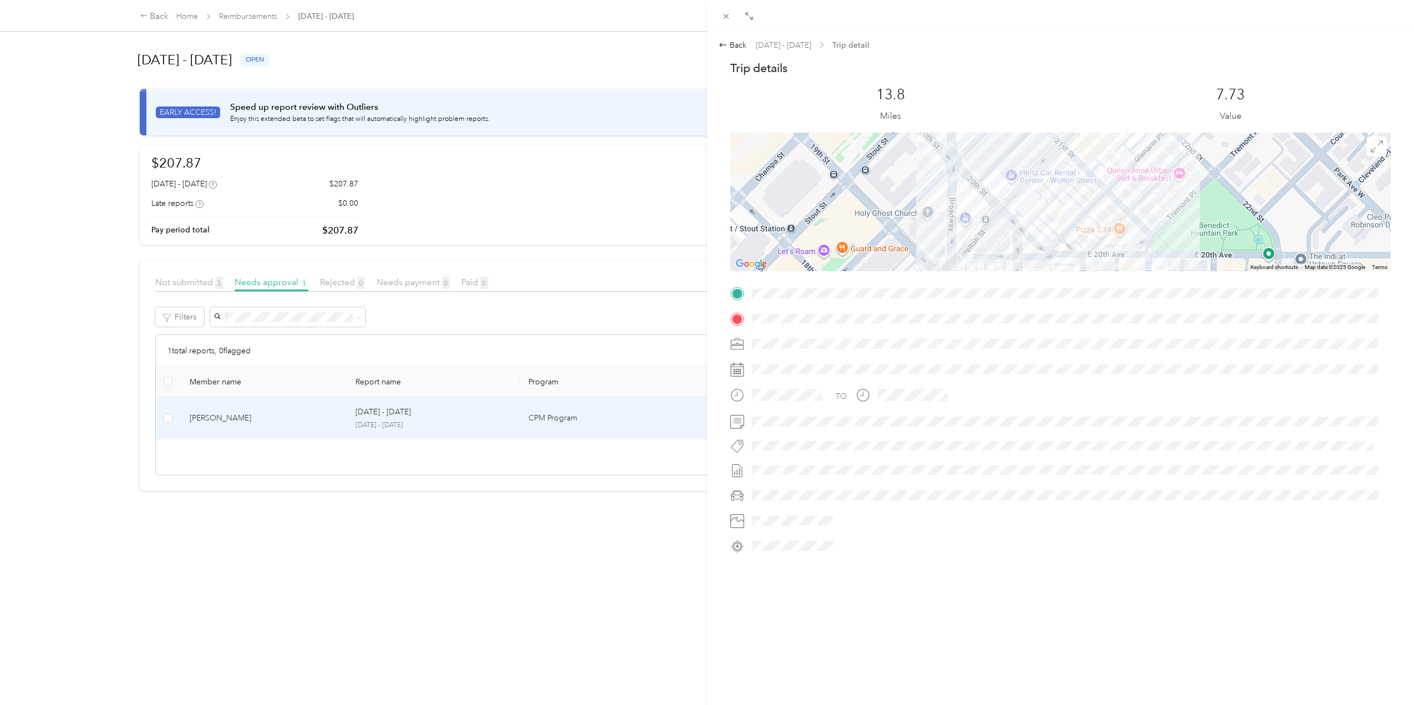
click at [1097, 221] on div at bounding box center [1060, 202] width 660 height 139
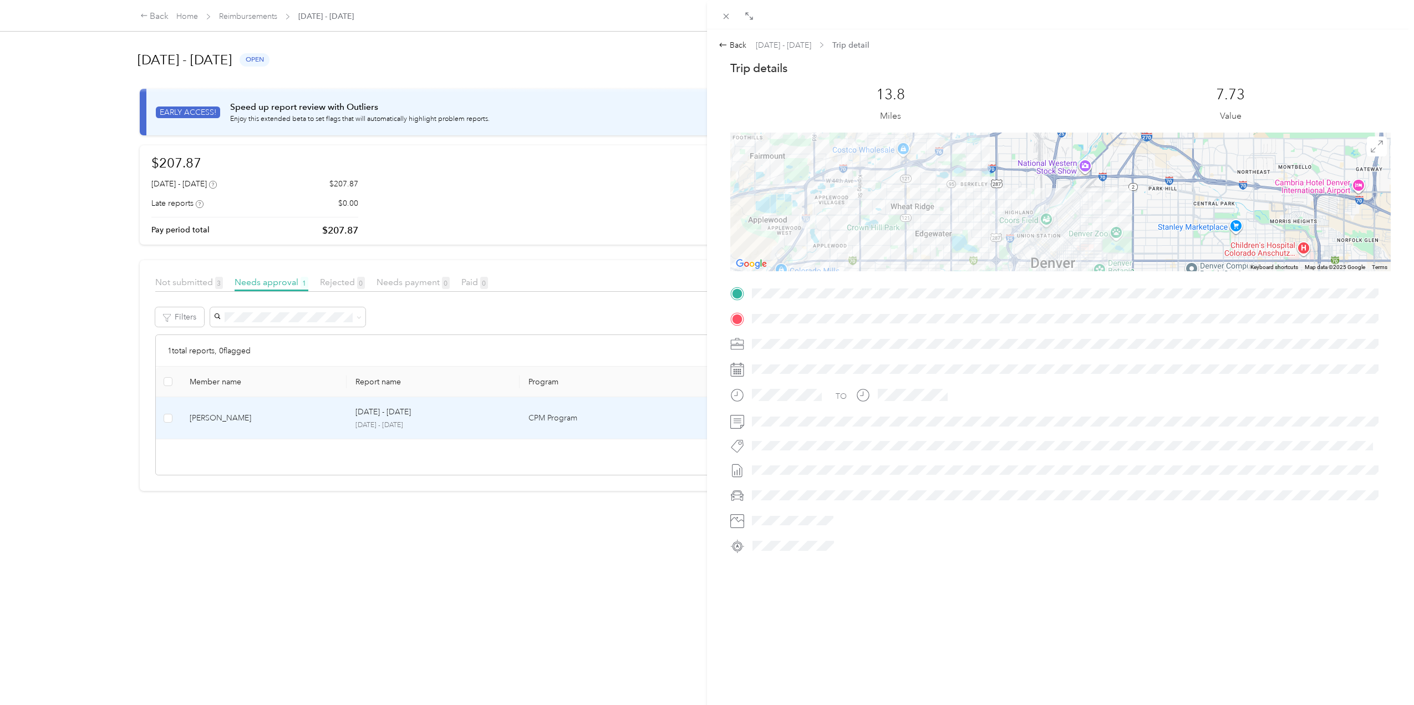
drag, startPoint x: 973, startPoint y: 227, endPoint x: 1036, endPoint y: 215, distance: 65.0
click at [1036, 215] on div at bounding box center [1060, 202] width 660 height 139
click at [724, 11] on span at bounding box center [727, 16] width 16 height 16
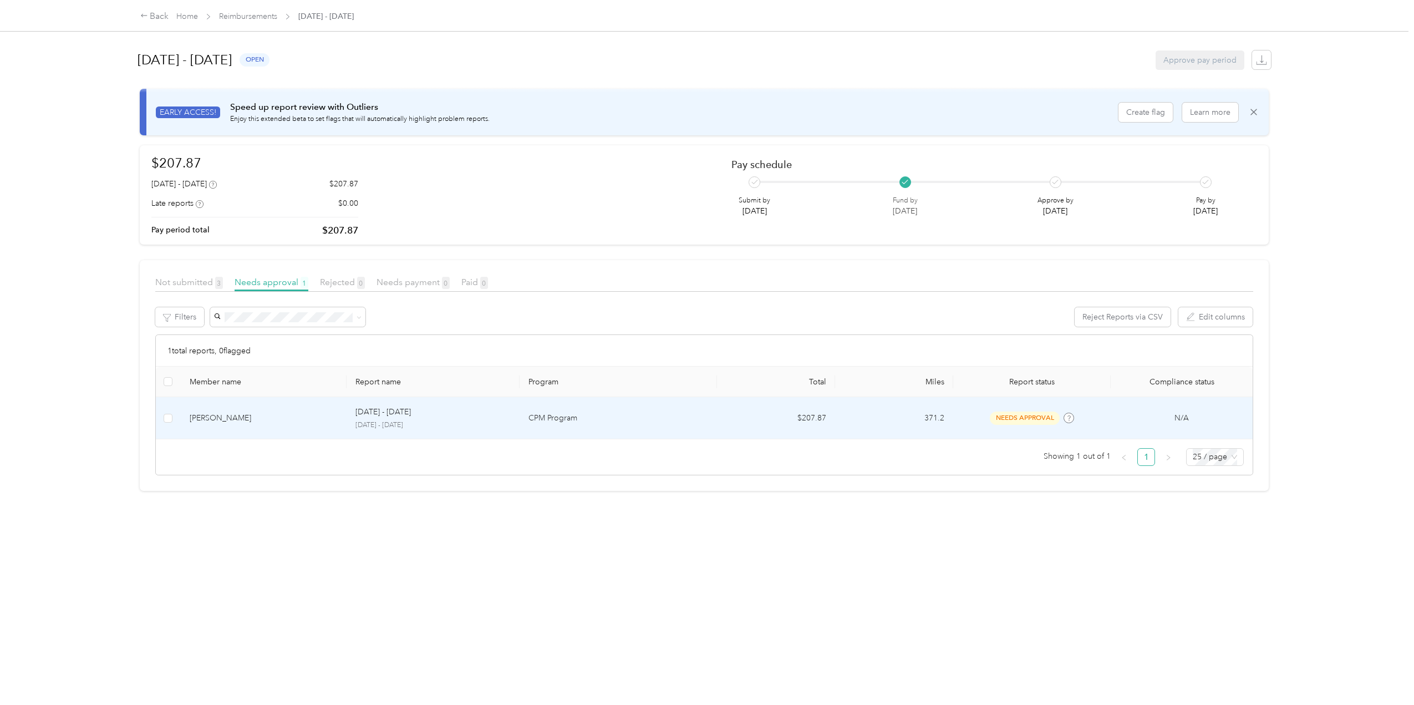
click at [497, 430] on p "[DATE] - [DATE]" at bounding box center [433, 425] width 156 height 10
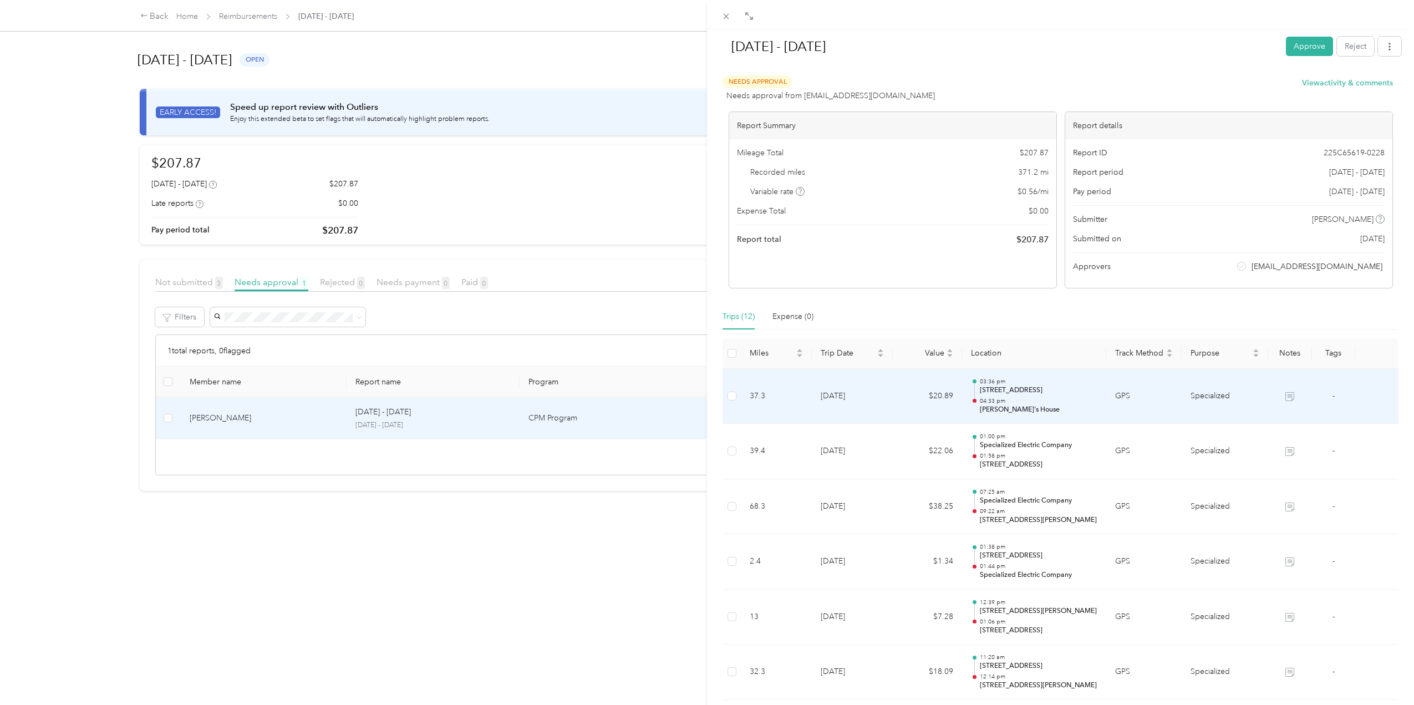
click at [1022, 405] on p "04:33 pm" at bounding box center [1039, 401] width 118 height 8
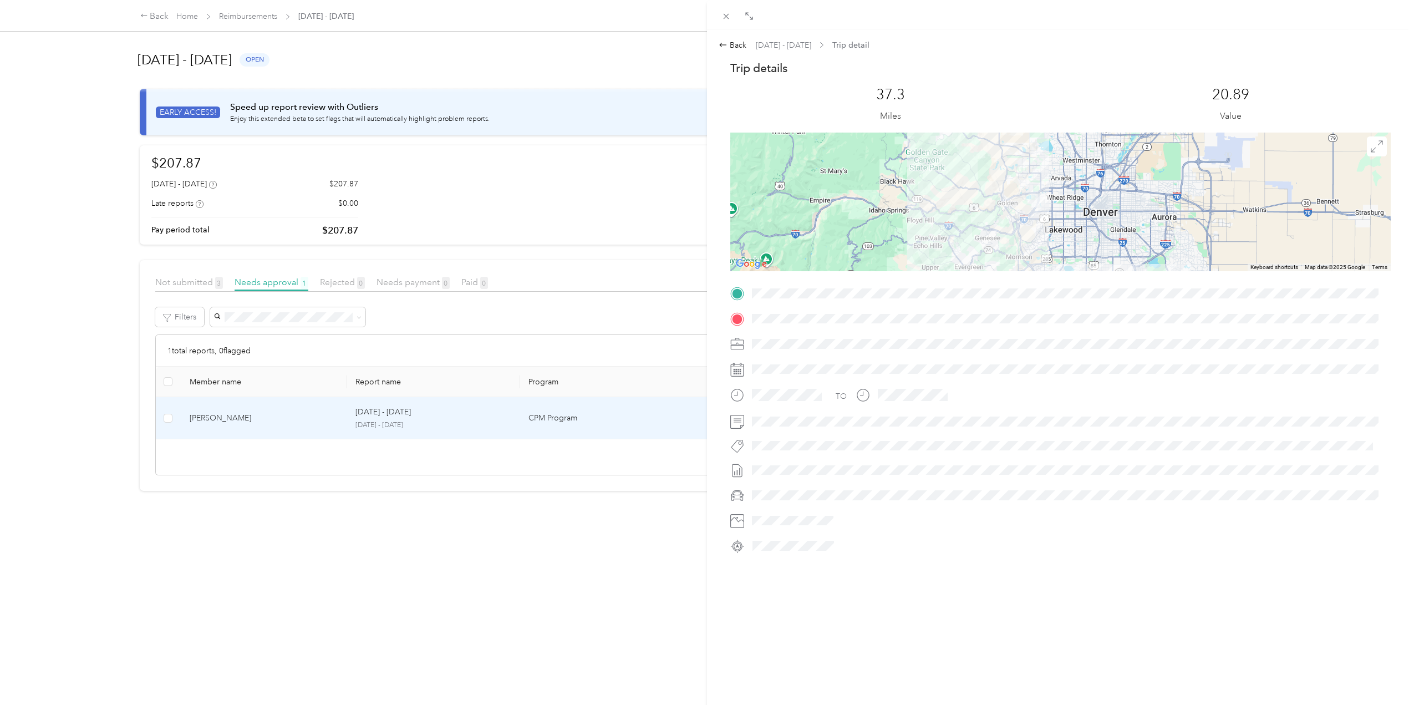
drag, startPoint x: 1077, startPoint y: 165, endPoint x: 1086, endPoint y: 253, distance: 88.7
click at [1086, 253] on div at bounding box center [1060, 202] width 660 height 139
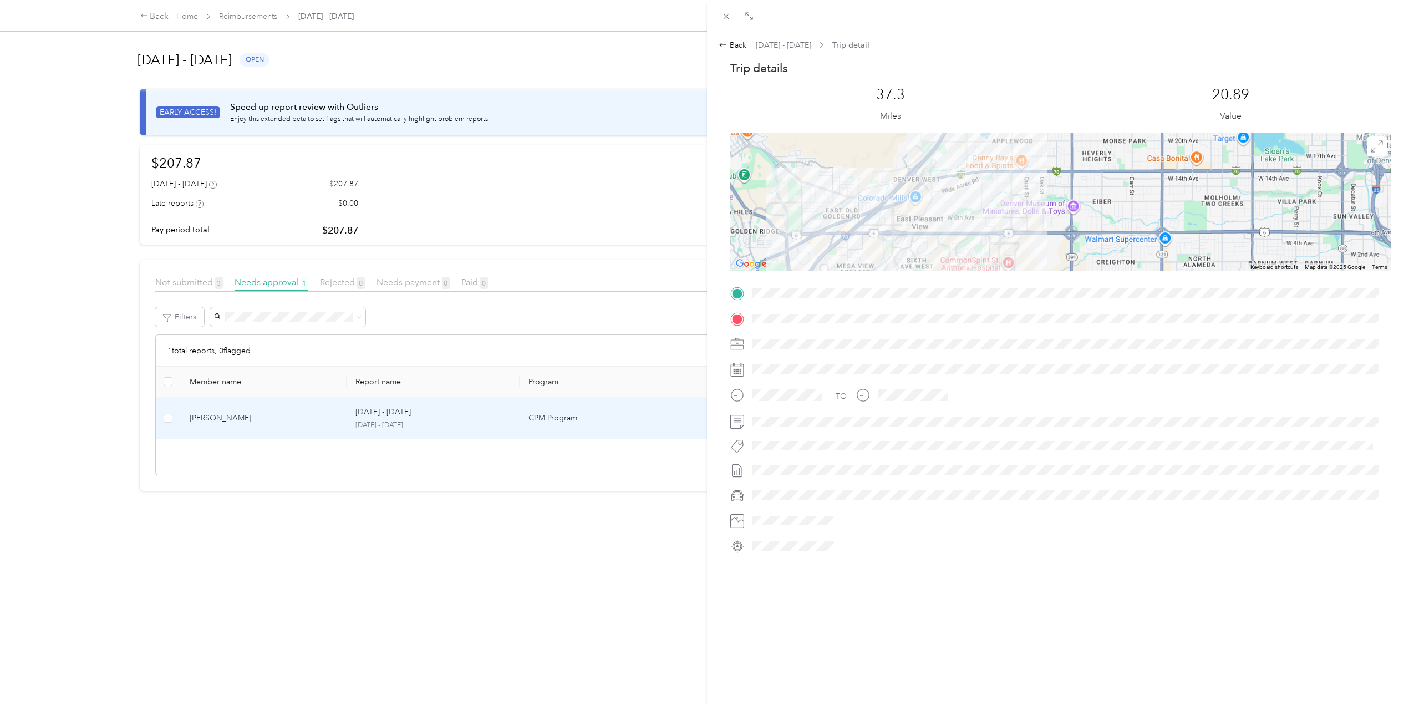
drag, startPoint x: 960, startPoint y: 197, endPoint x: 987, endPoint y: 243, distance: 53.2
click at [988, 243] on div at bounding box center [1060, 202] width 660 height 139
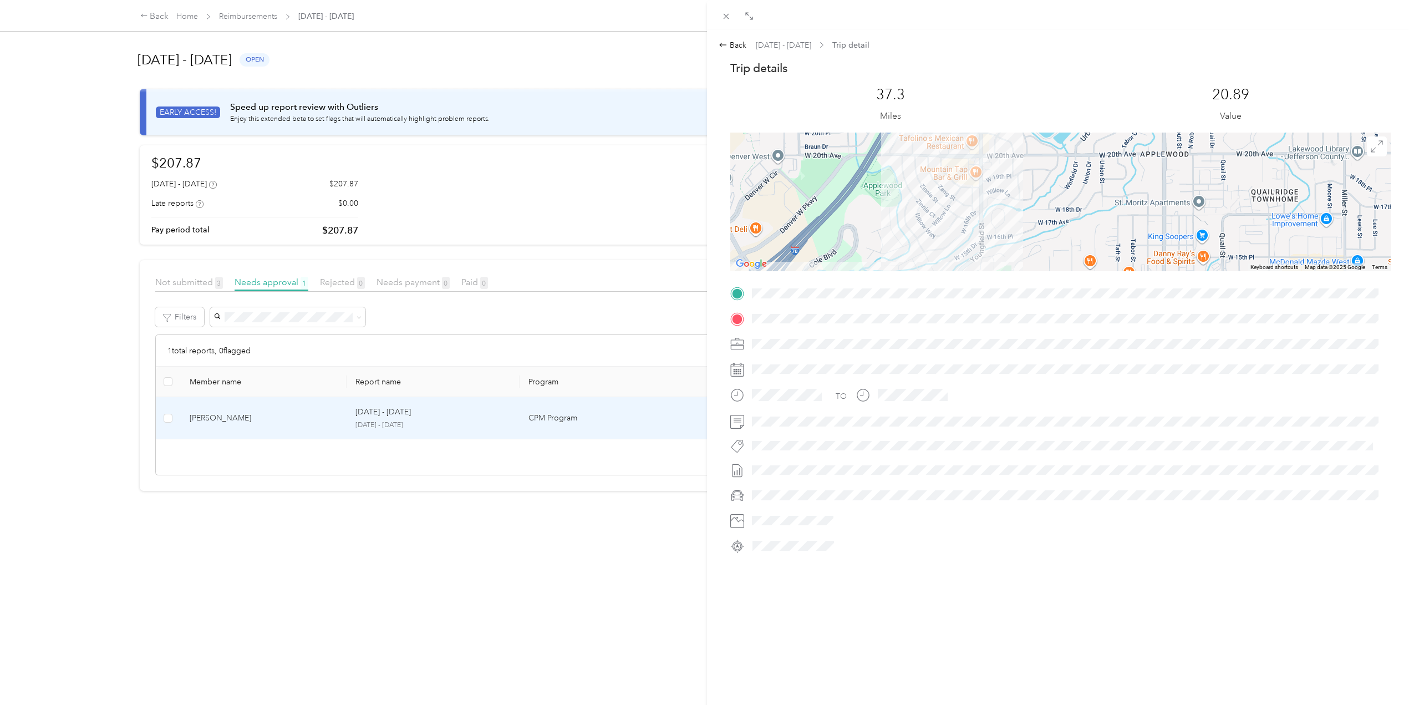
drag, startPoint x: 1009, startPoint y: 184, endPoint x: 1026, endPoint y: 324, distance: 140.9
click at [1026, 324] on div "Trip details This trip cannot be edited because it is either under review, appr…" at bounding box center [1060, 307] width 660 height 494
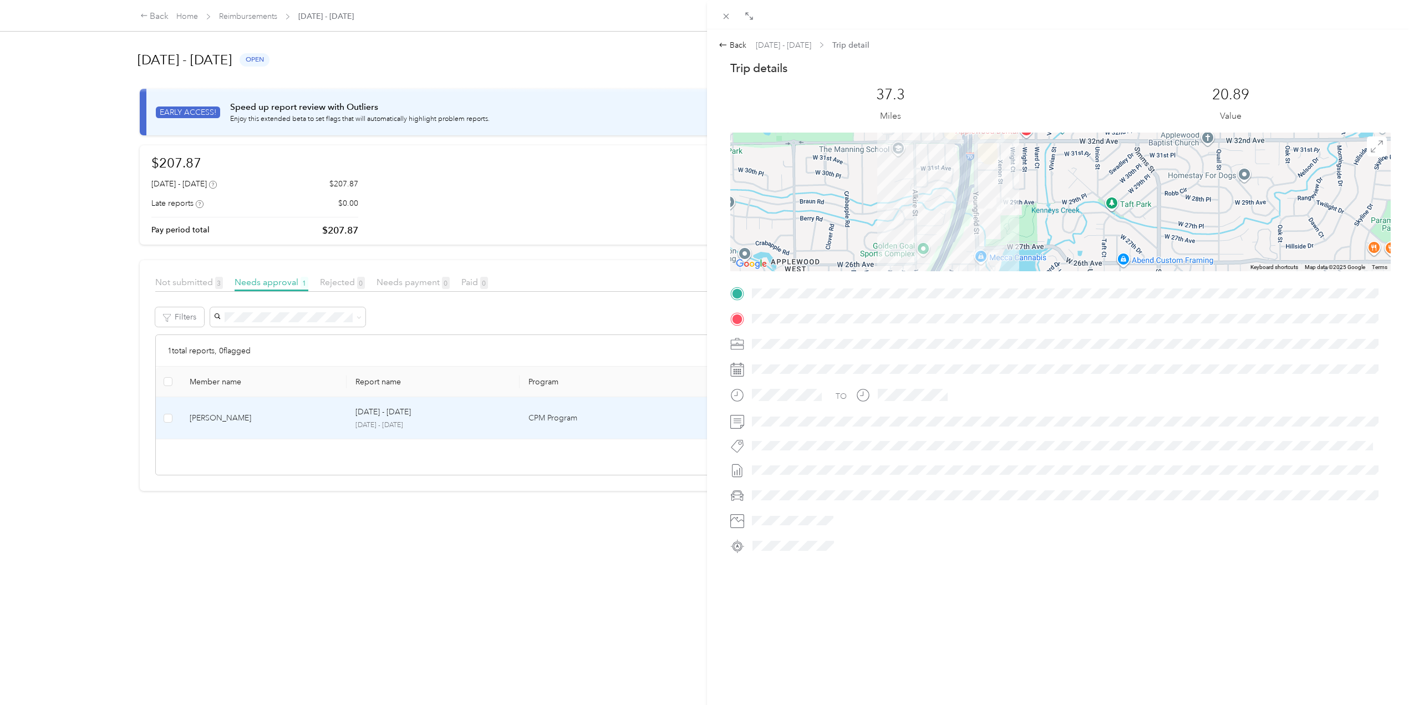
drag, startPoint x: 1129, startPoint y: 221, endPoint x: 1091, endPoint y: 103, distance: 124.0
click at [1091, 103] on div "Trip details This trip cannot be edited because it is either under review, appr…" at bounding box center [1060, 307] width 660 height 494
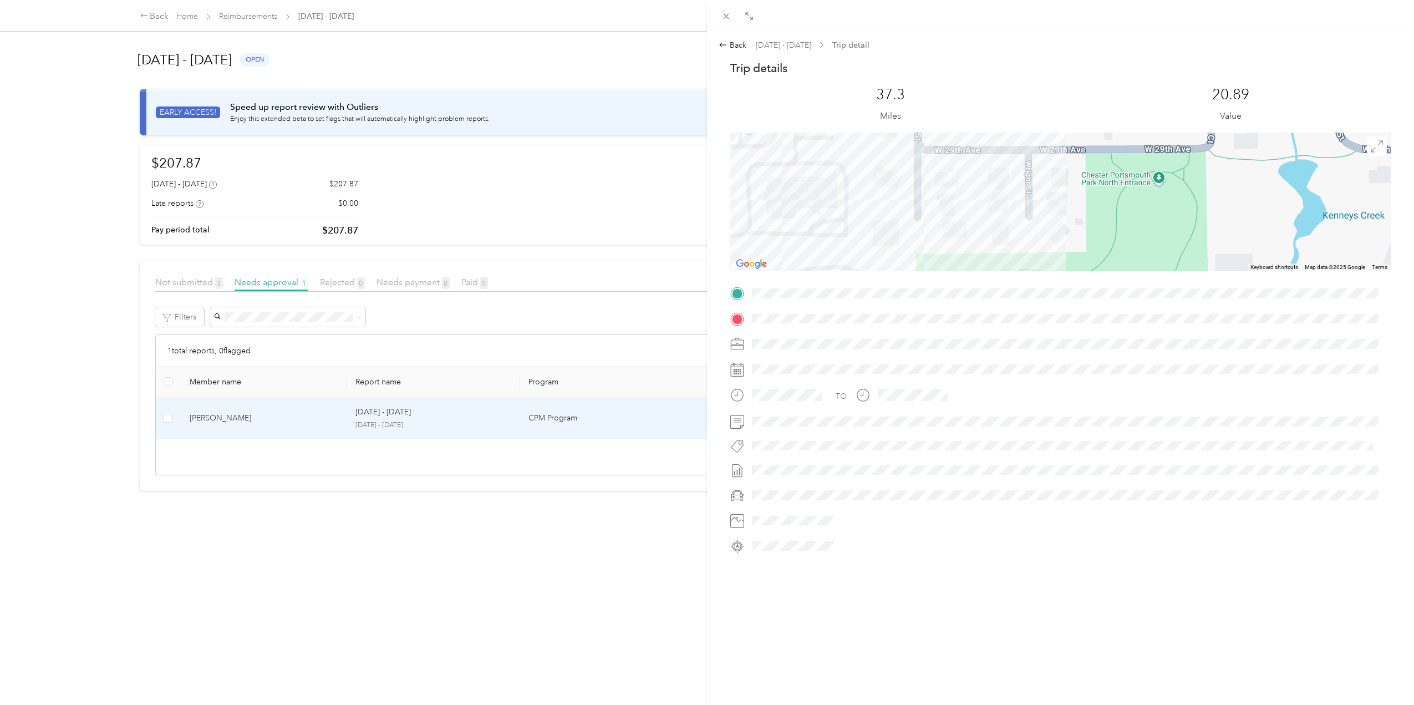
drag, startPoint x: 1003, startPoint y: 186, endPoint x: 1058, endPoint y: 136, distance: 75.0
click at [1058, 136] on div at bounding box center [1060, 202] width 660 height 139
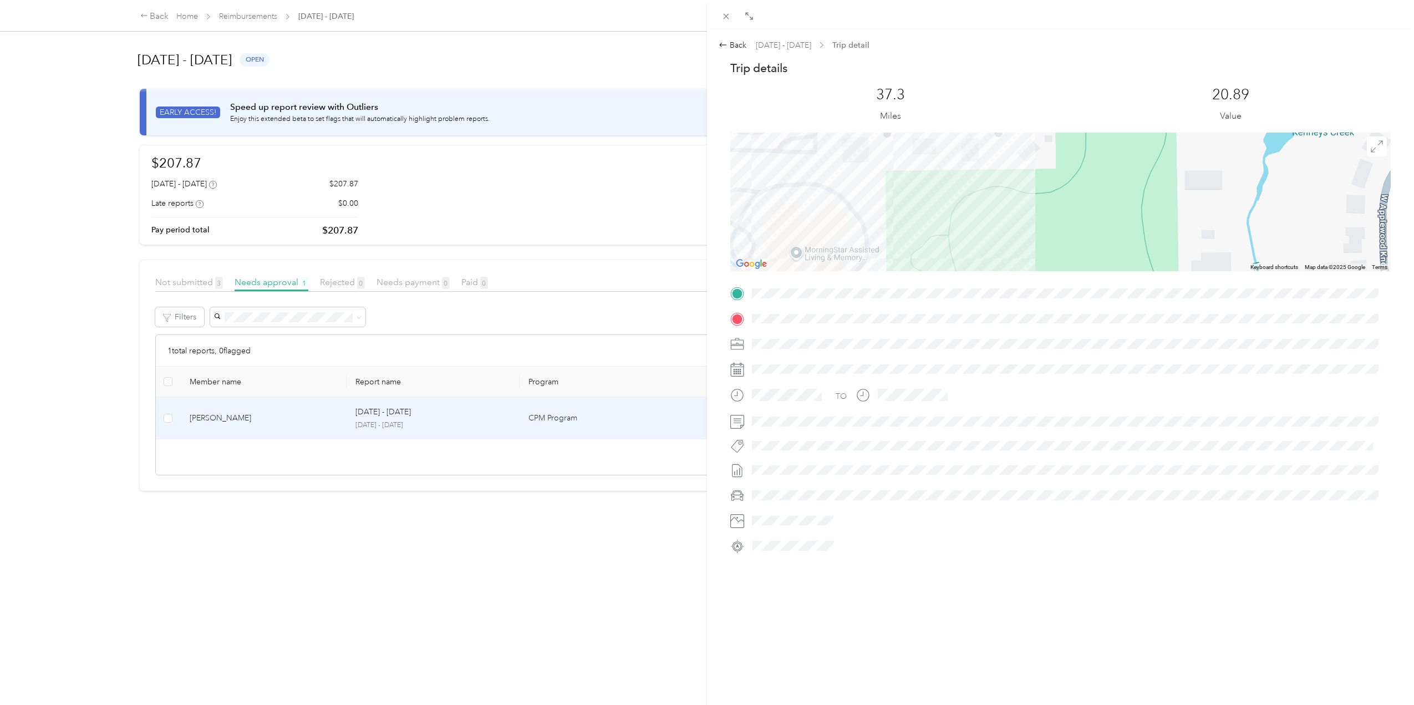
drag, startPoint x: 1127, startPoint y: 203, endPoint x: 1097, endPoint y: 122, distance: 86.5
click at [1097, 122] on div "Trip details This trip cannot be edited because it is either under review, appr…" at bounding box center [1060, 307] width 660 height 494
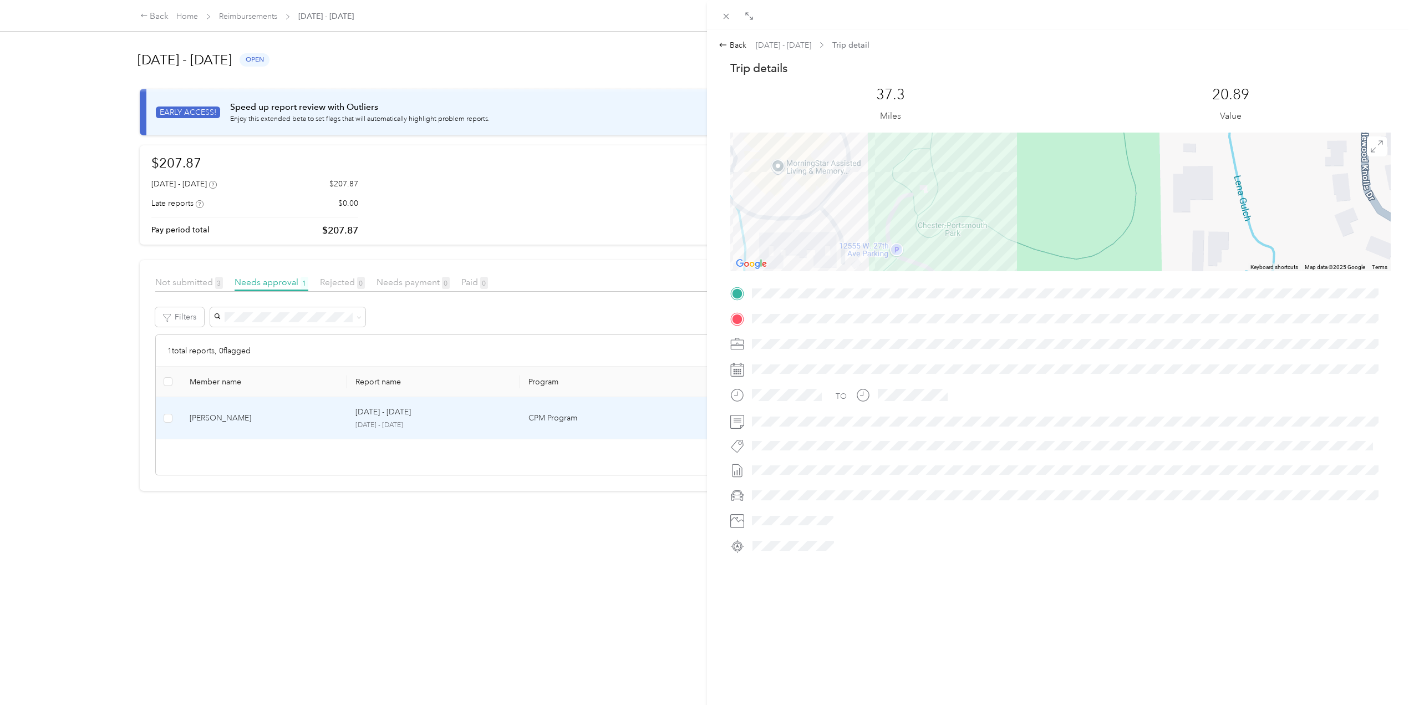
drag, startPoint x: 1087, startPoint y: 187, endPoint x: 1069, endPoint y: 109, distance: 79.8
click at [1069, 109] on div "Trip details This trip cannot be edited because it is either under review, appr…" at bounding box center [1060, 307] width 660 height 494
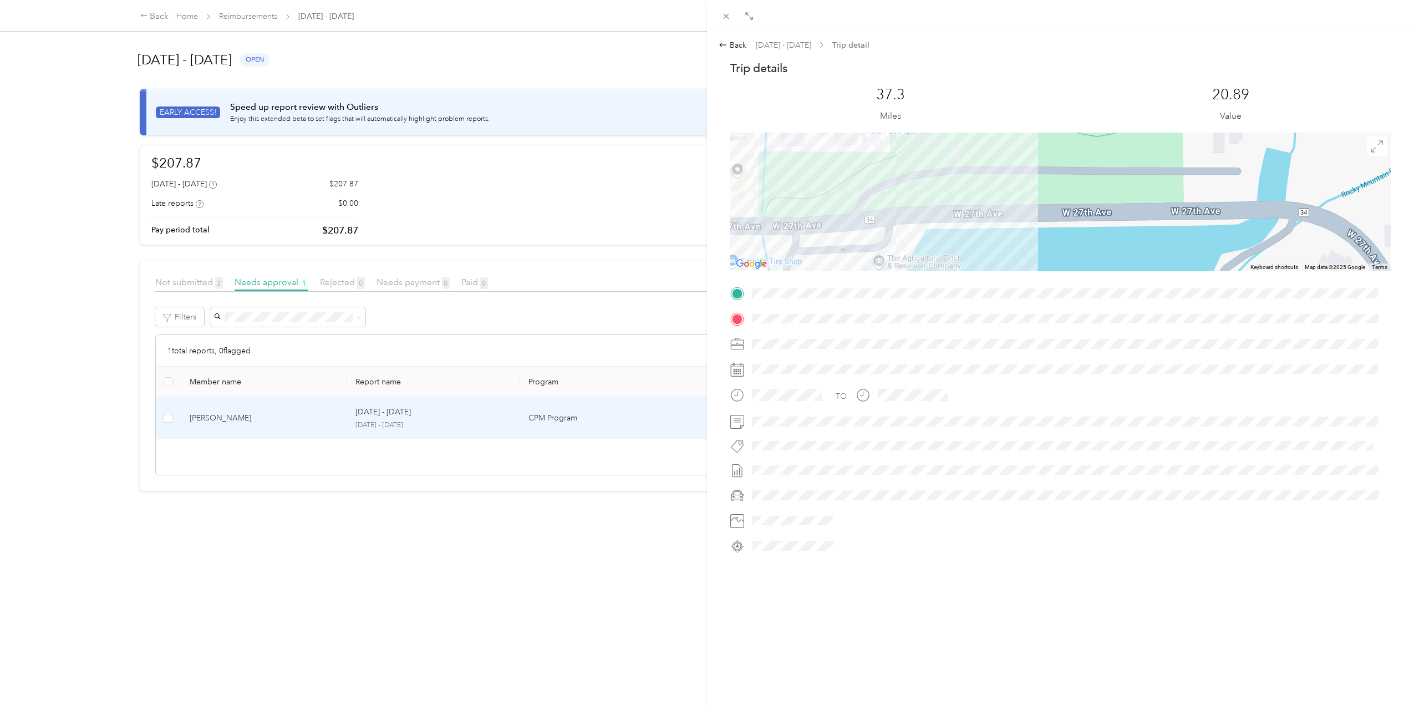
drag, startPoint x: 1069, startPoint y: 170, endPoint x: 1091, endPoint y: 70, distance: 102.8
click at [1091, 70] on div "Trip details This trip cannot be edited because it is either under review, appr…" at bounding box center [1060, 307] width 660 height 494
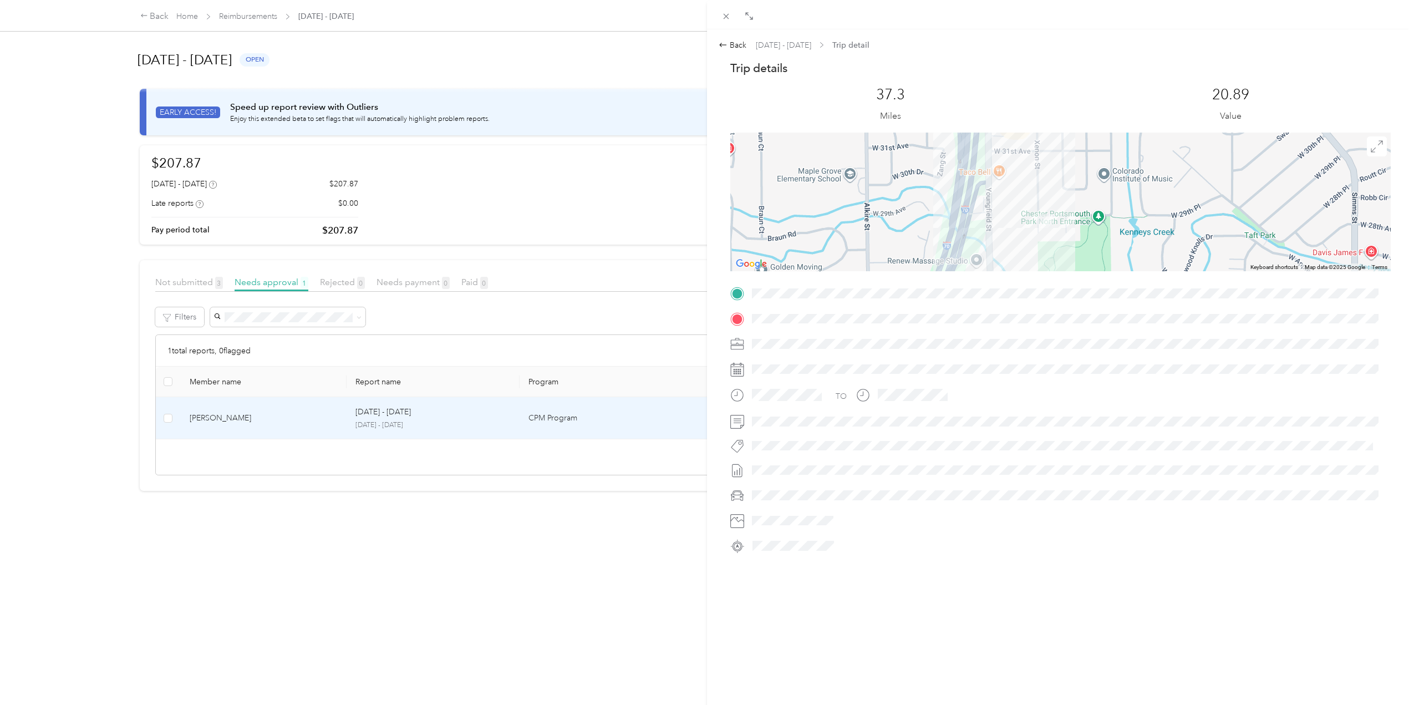
click at [1077, 318] on div "Trip details This trip cannot be edited because it is either under review, appr…" at bounding box center [1060, 307] width 660 height 494
click at [973, 360] on div at bounding box center [1069, 369] width 643 height 18
click at [734, 10] on span at bounding box center [727, 16] width 16 height 16
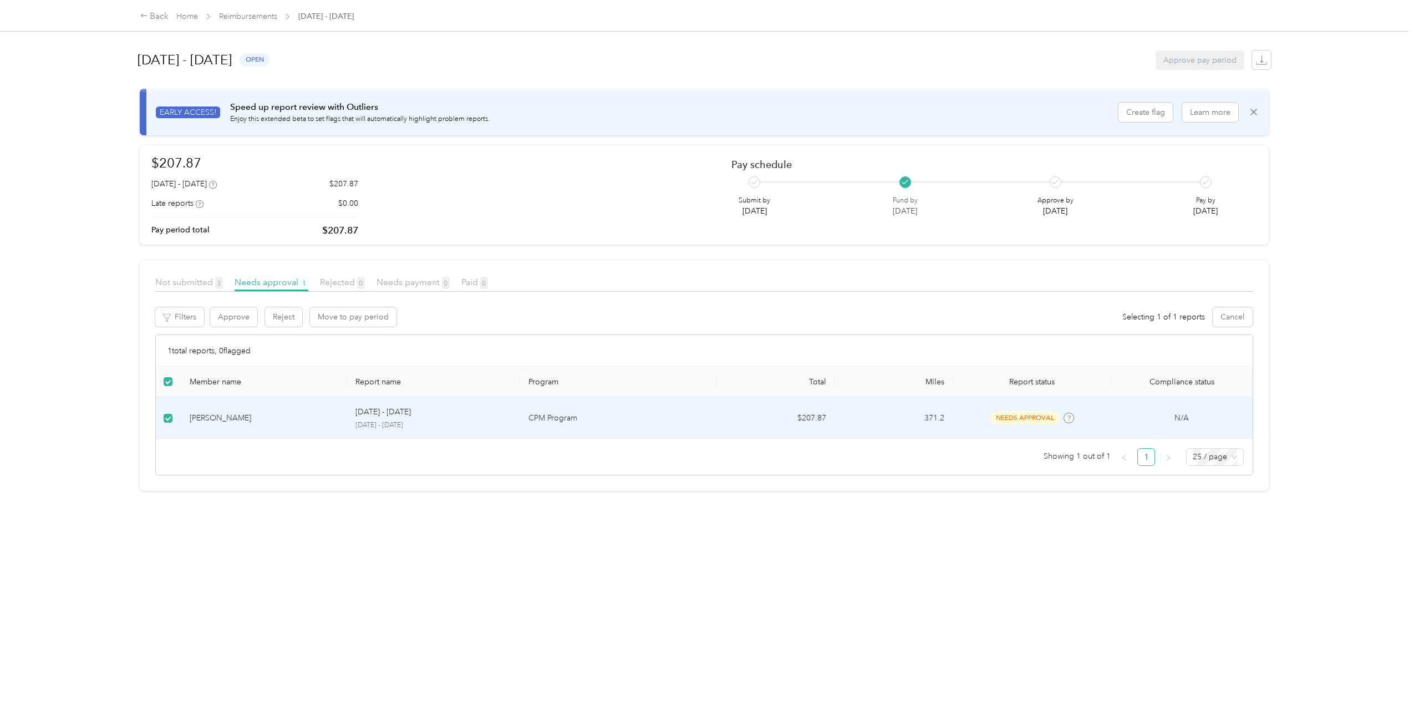
click at [220, 409] on td "[PERSON_NAME]" at bounding box center [264, 418] width 166 height 42
click at [427, 414] on div "[DATE] - [DATE]" at bounding box center [433, 412] width 156 height 12
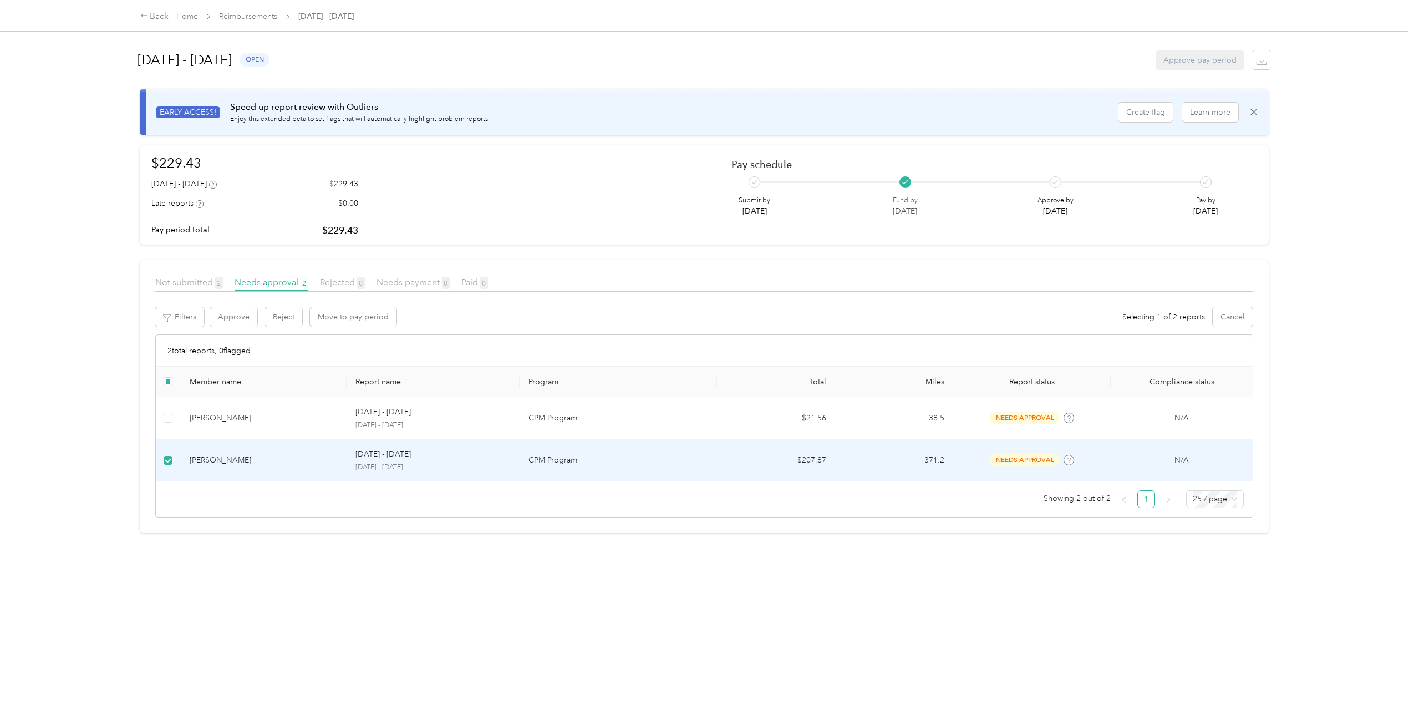
click at [359, 463] on p "[DATE] - [DATE]" at bounding box center [433, 468] width 156 height 10
click at [234, 465] on div "[PERSON_NAME]" at bounding box center [264, 460] width 148 height 12
click at [205, 461] on div "[PERSON_NAME]" at bounding box center [264, 460] width 148 height 12
click at [175, 458] on td at bounding box center [168, 460] width 25 height 42
click at [1020, 466] on span "needs approval" at bounding box center [1025, 460] width 70 height 13
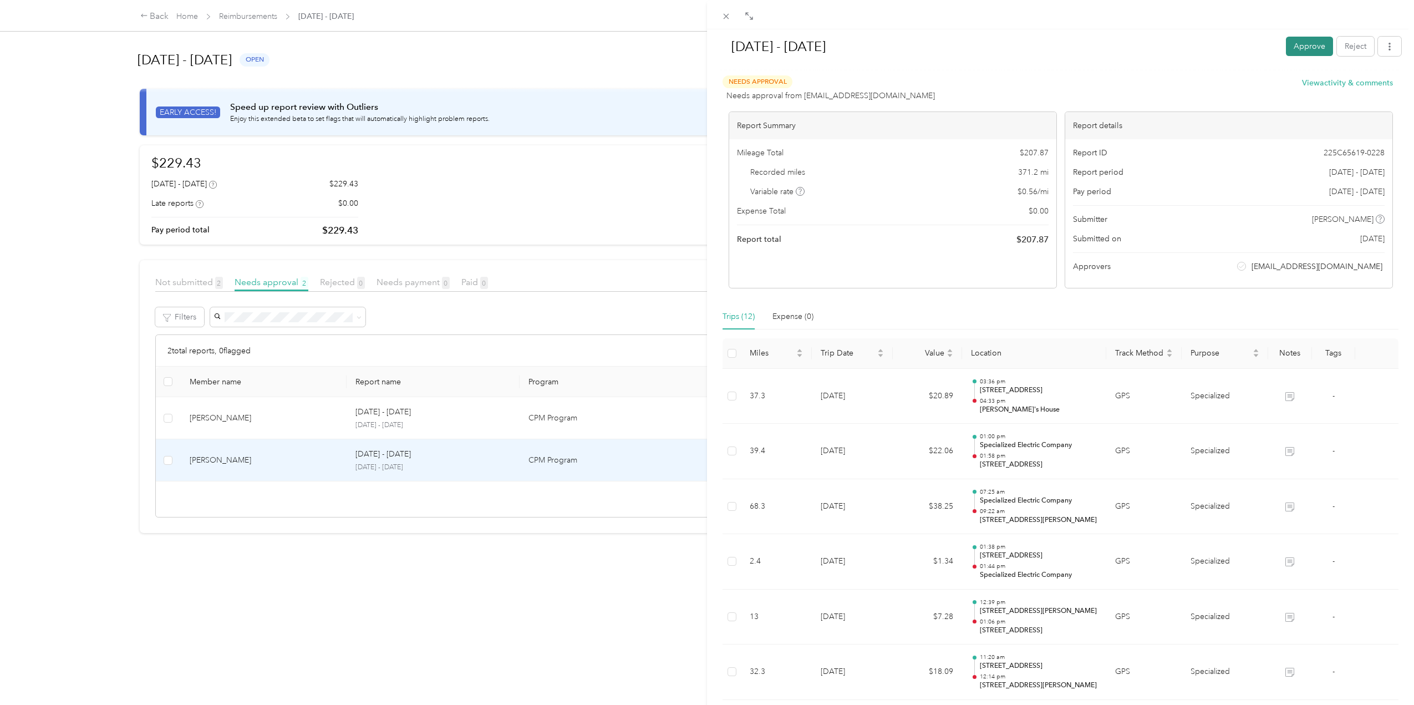
click at [1304, 53] on button "Approve" at bounding box center [1309, 46] width 47 height 19
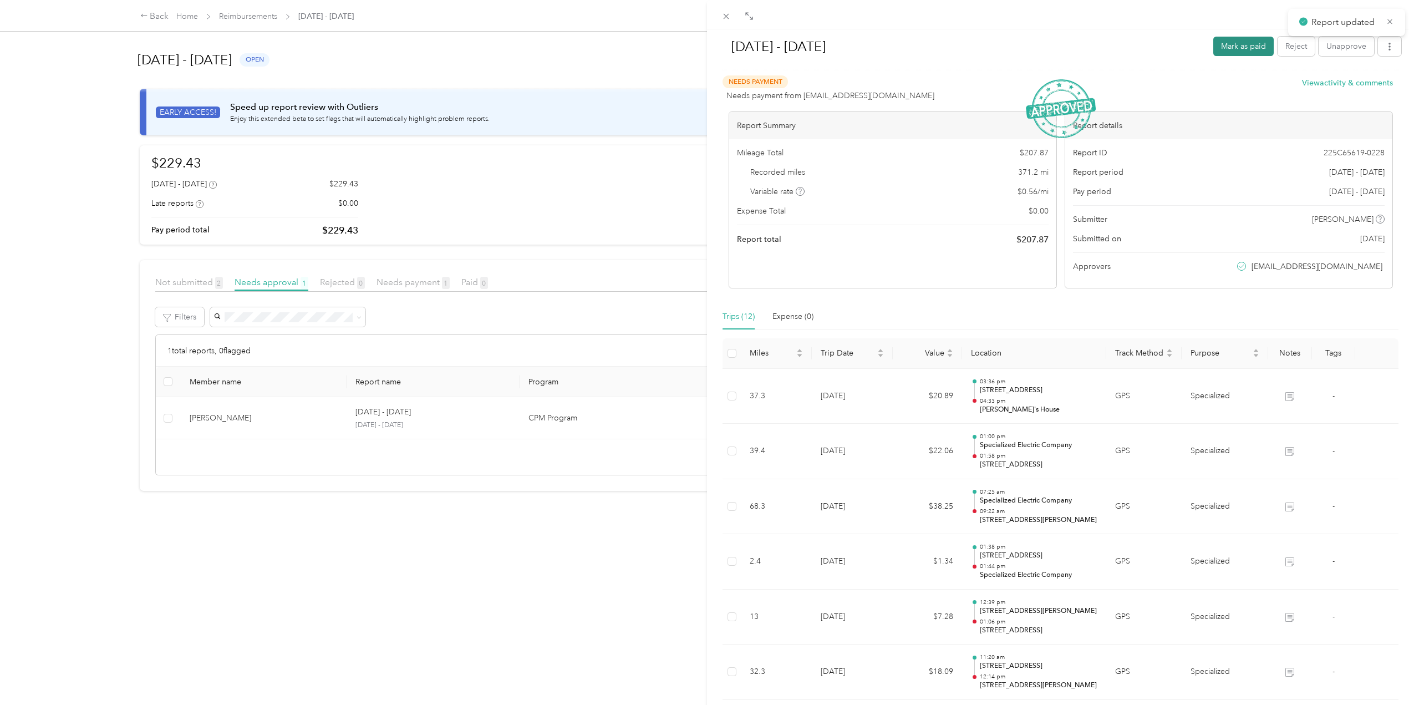
click at [1246, 54] on button "Mark as paid" at bounding box center [1243, 46] width 60 height 19
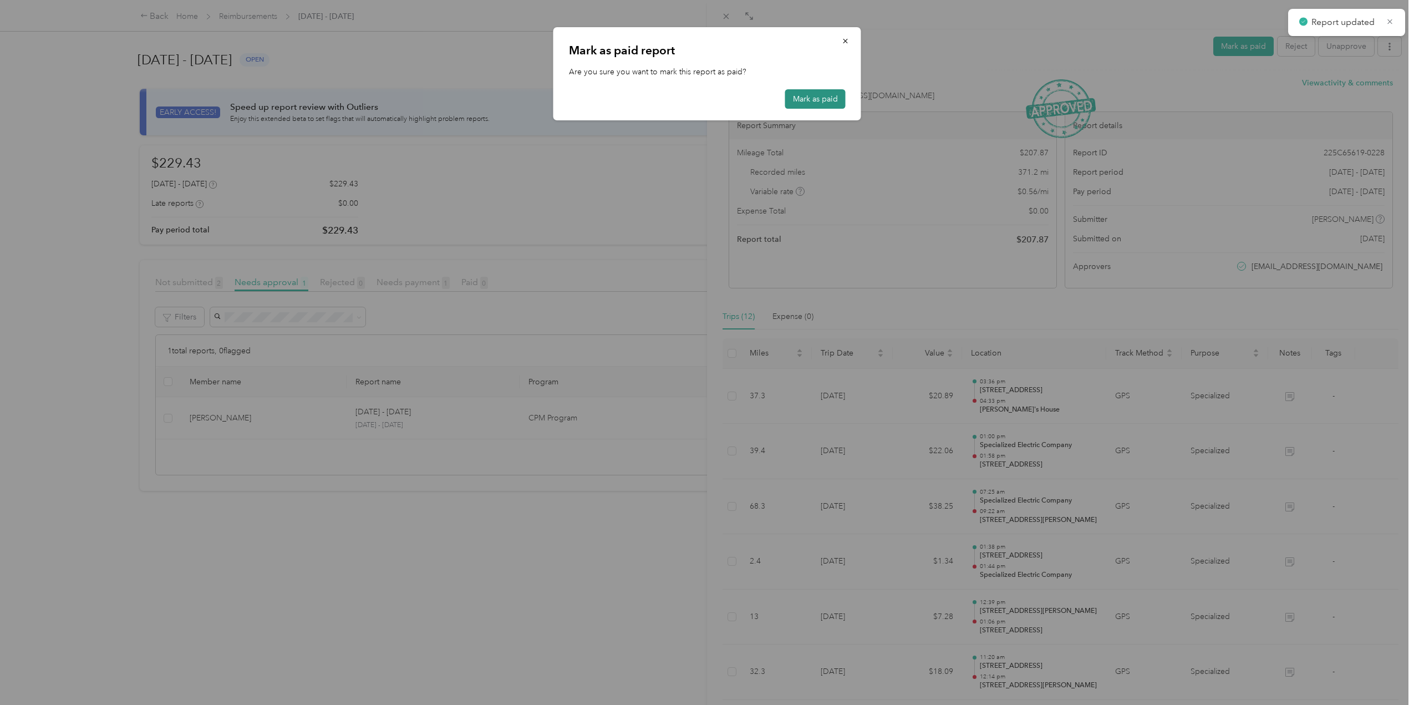
click at [800, 101] on button "Mark as paid" at bounding box center [815, 98] width 60 height 19
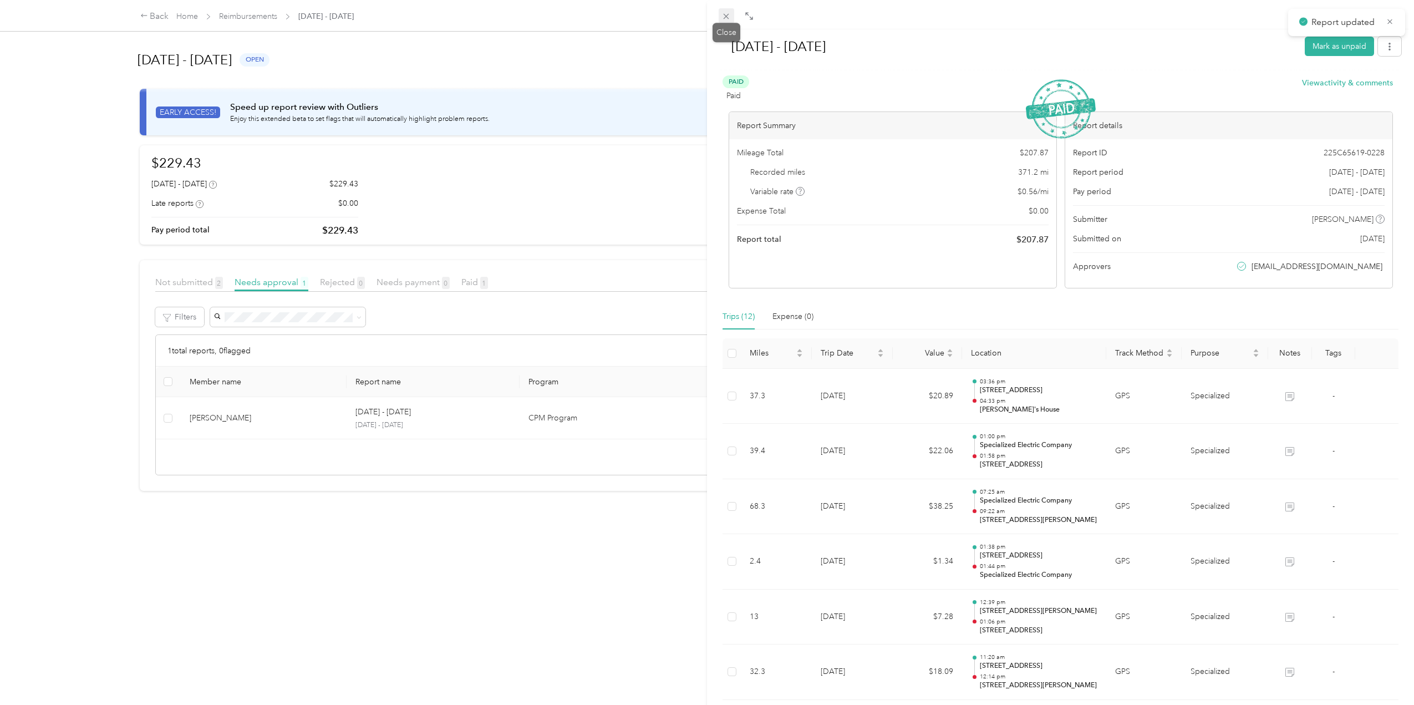
click at [720, 14] on span at bounding box center [727, 16] width 16 height 16
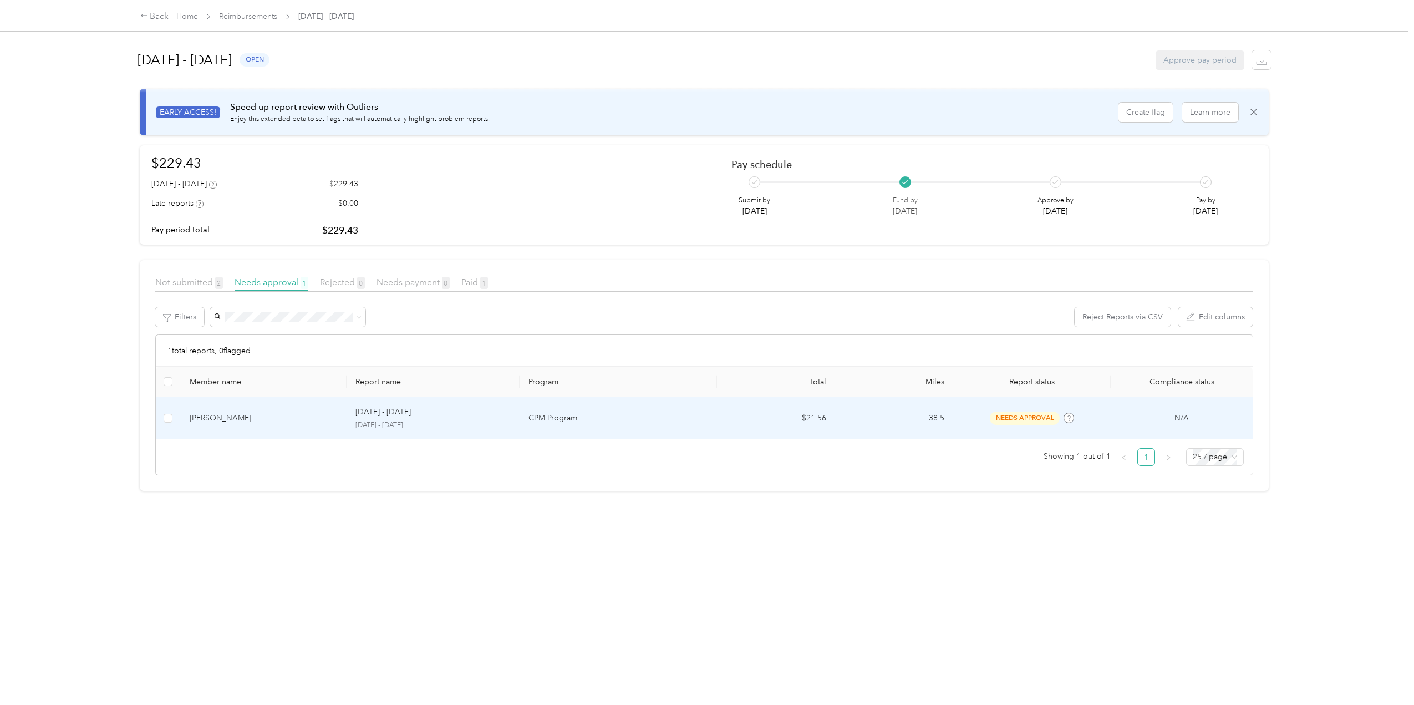
click at [272, 413] on div "[PERSON_NAME]" at bounding box center [264, 418] width 148 height 12
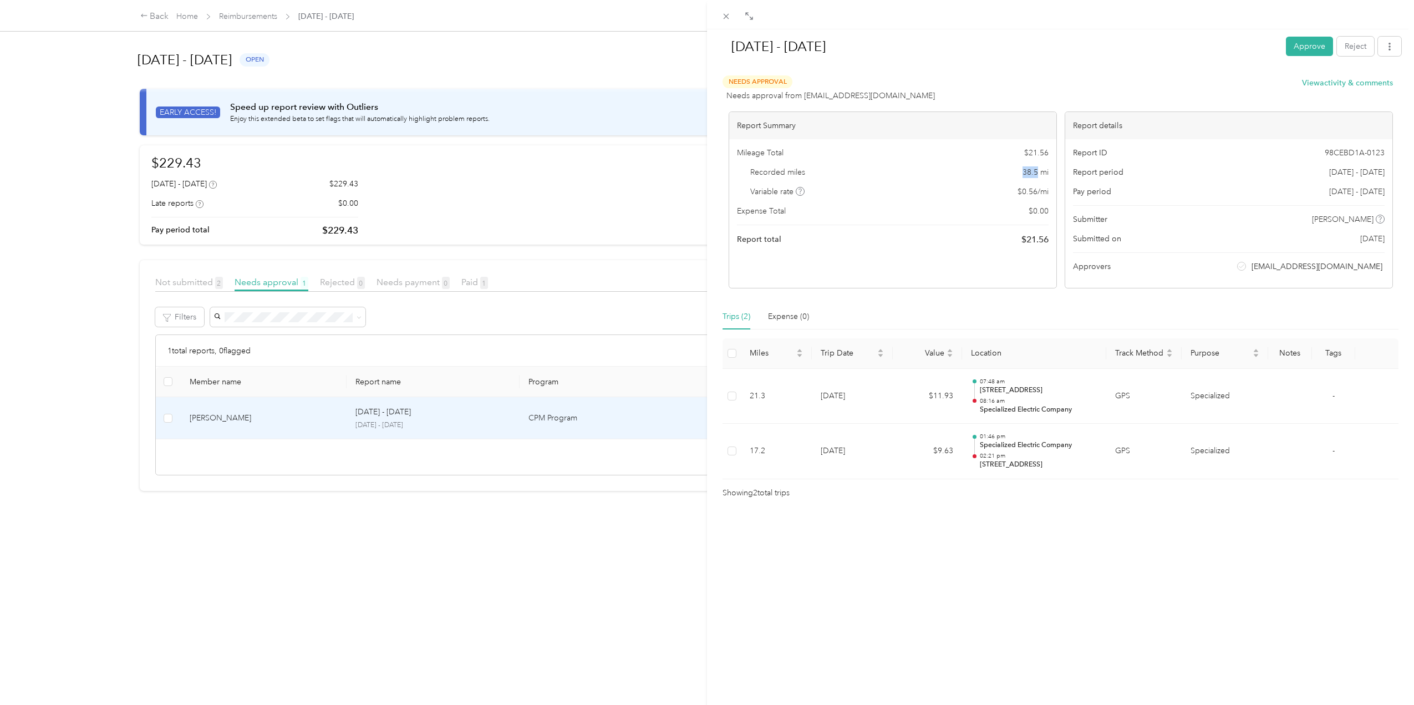
drag, startPoint x: 1018, startPoint y: 171, endPoint x: 1033, endPoint y: 171, distance: 15.0
click at [1033, 171] on div "Recorded miles 38.5 mi" at bounding box center [893, 172] width 312 height 12
copy span "38.5"
click at [1311, 44] on button "Approve" at bounding box center [1309, 46] width 47 height 19
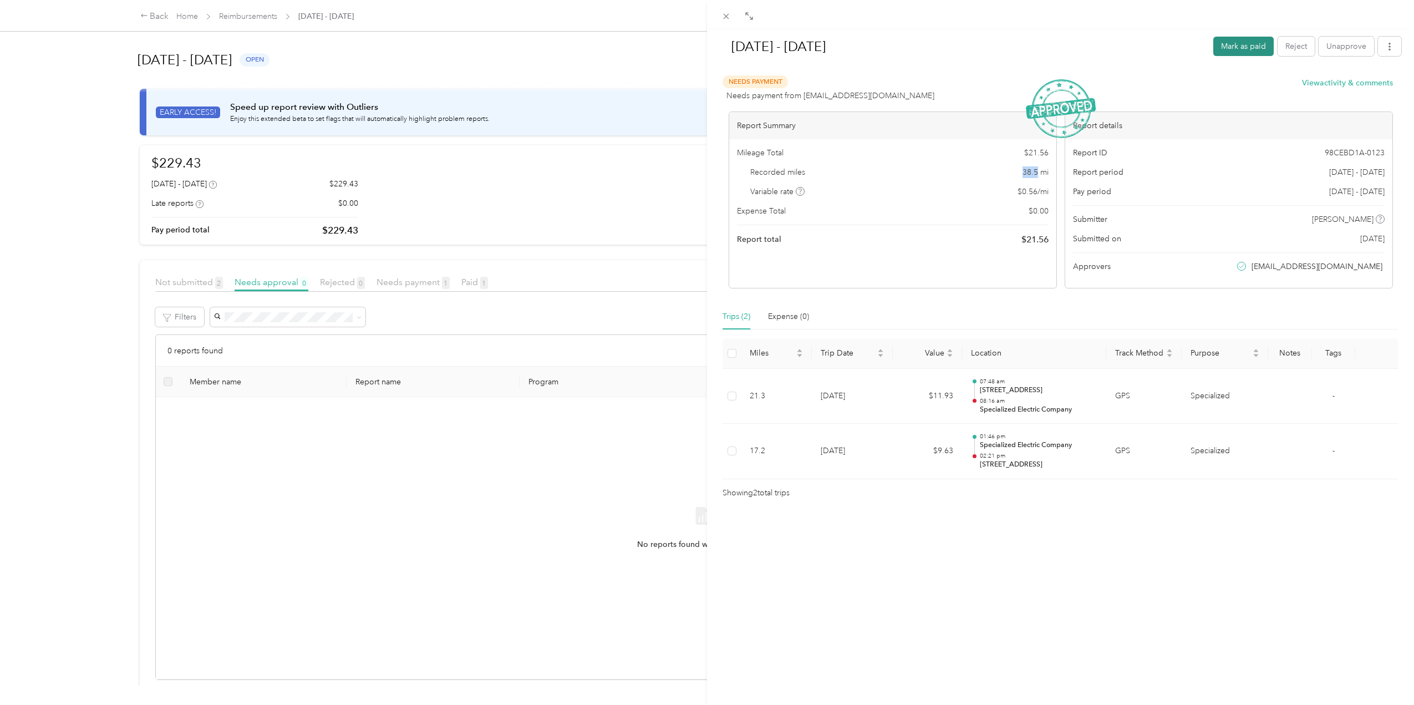
click at [1259, 42] on button "Mark as paid" at bounding box center [1243, 46] width 60 height 19
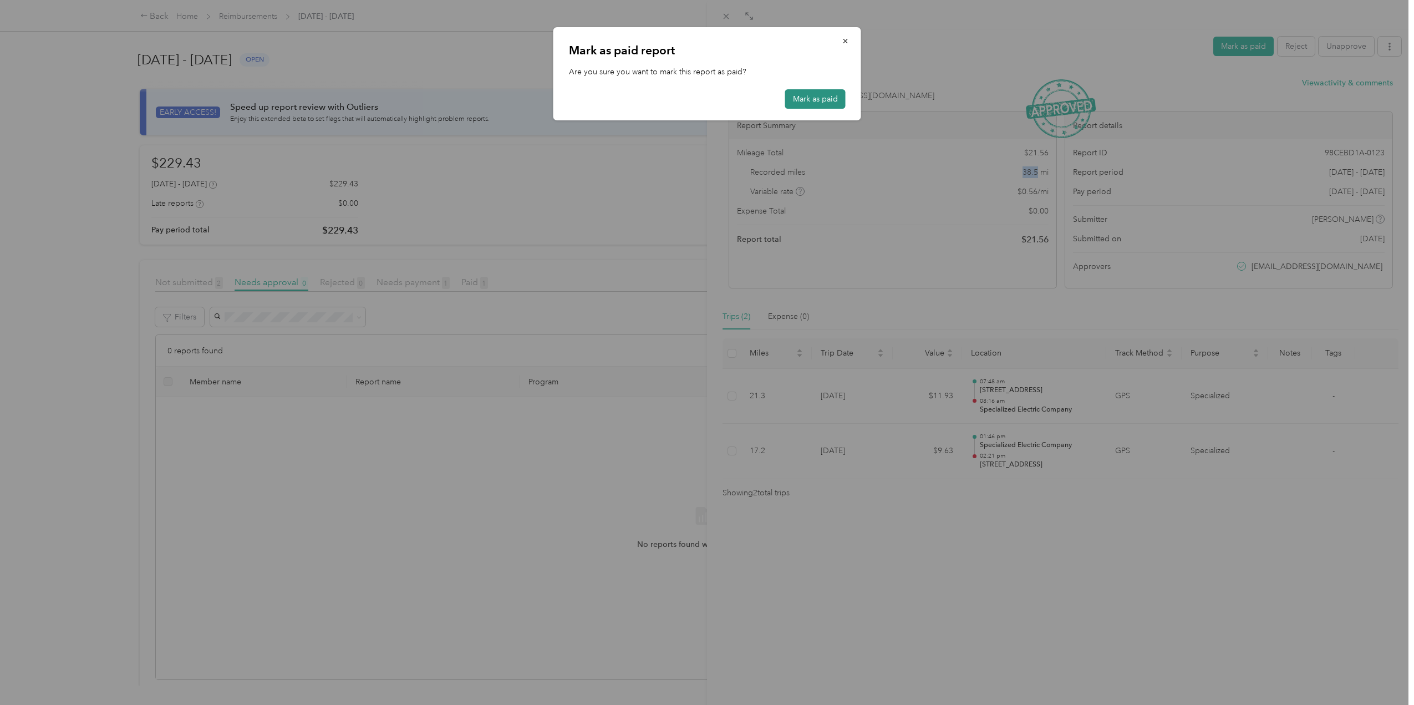
click at [810, 94] on button "Mark as paid" at bounding box center [815, 98] width 60 height 19
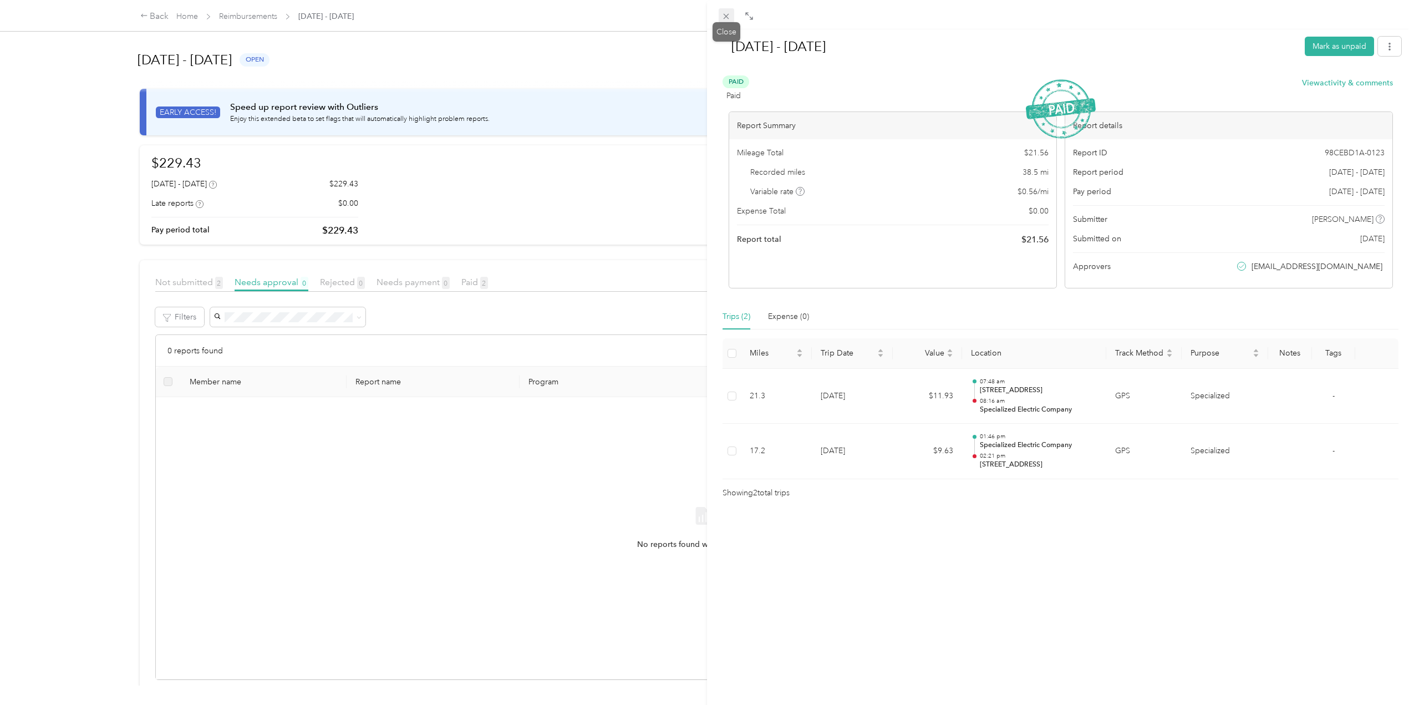
click at [727, 19] on icon at bounding box center [725, 16] width 9 height 9
